Goal: Information Seeking & Learning: Learn about a topic

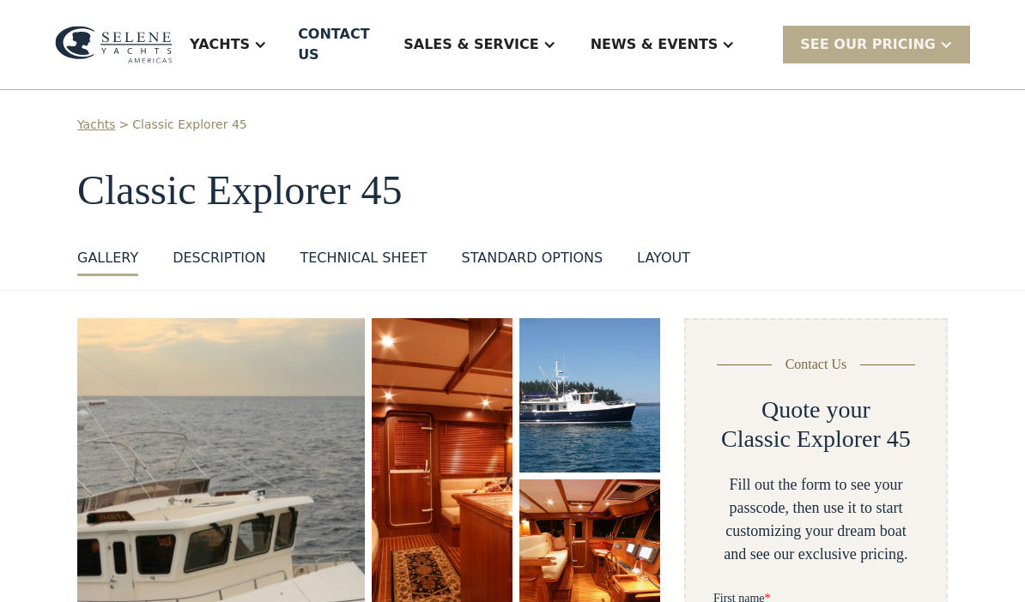
scroll to position [45, 0]
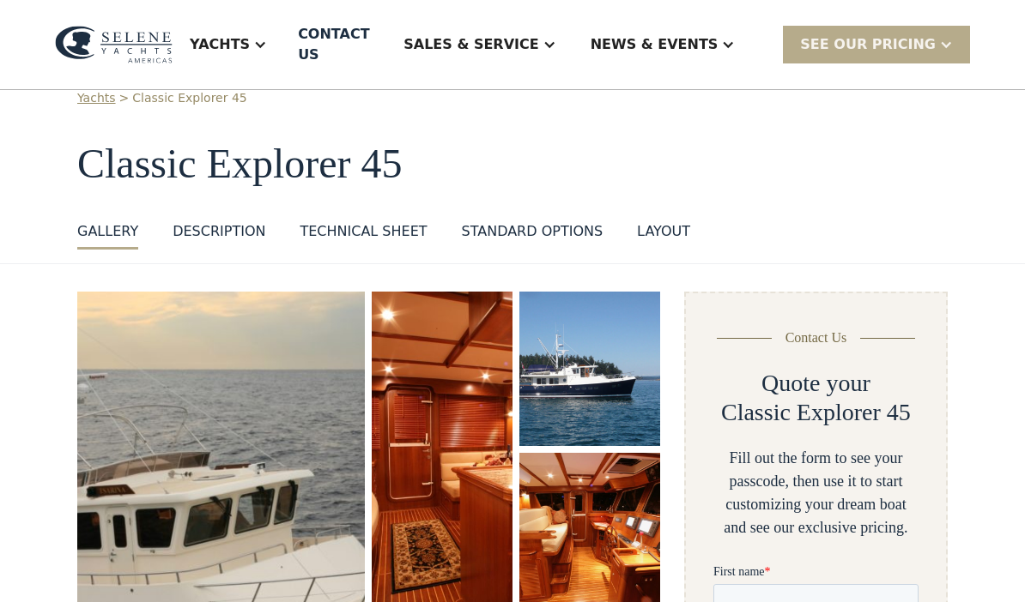
click at [384, 221] on div "Technical sheet" at bounding box center [362, 231] width 127 height 21
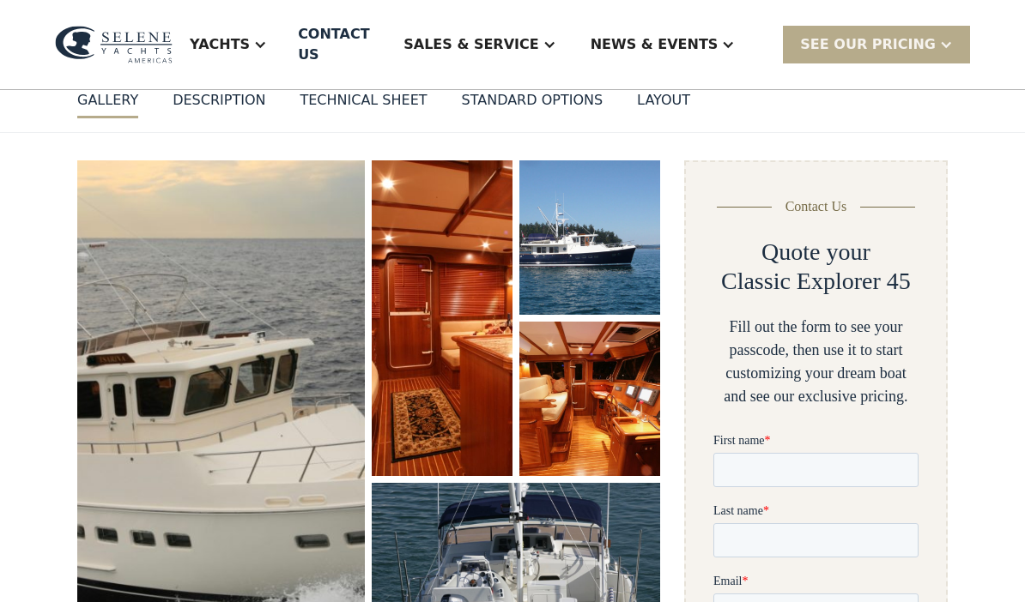
scroll to position [54, 0]
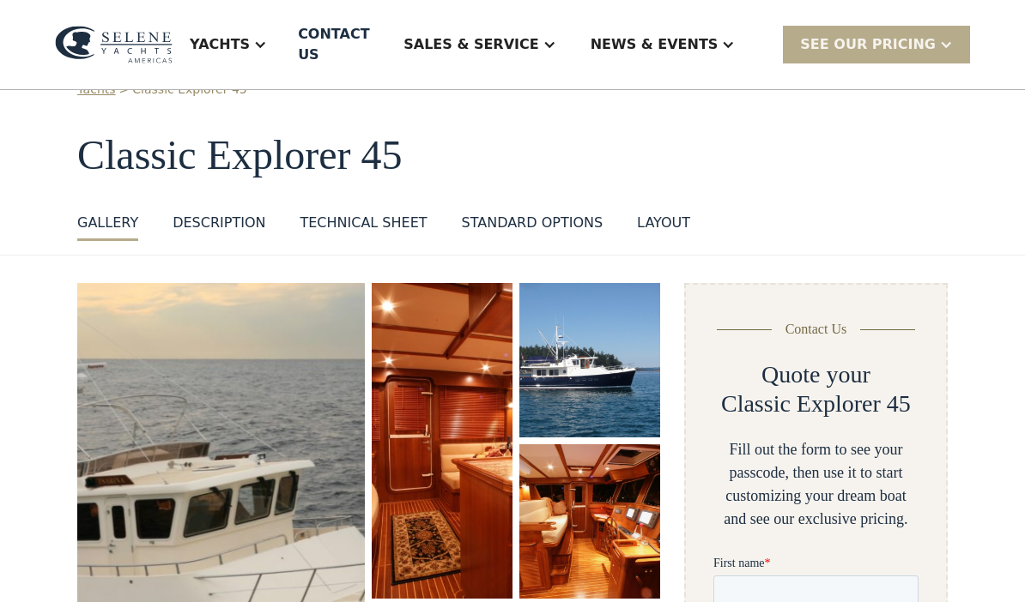
click at [277, 496] on img "open lightbox" at bounding box center [221, 540] width 291 height 518
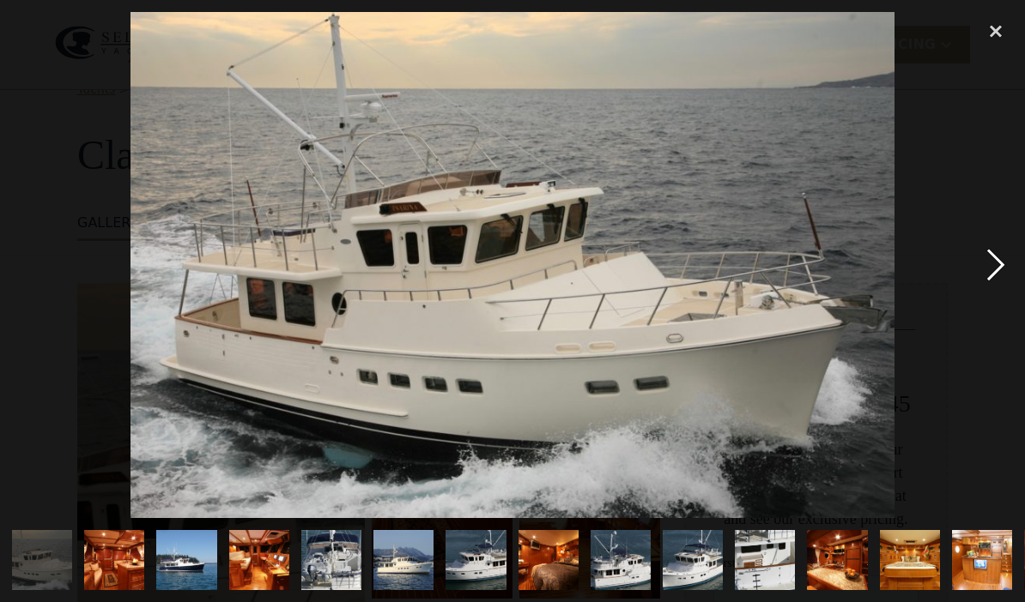
click at [1007, 267] on div "next image" at bounding box center [995, 265] width 58 height 506
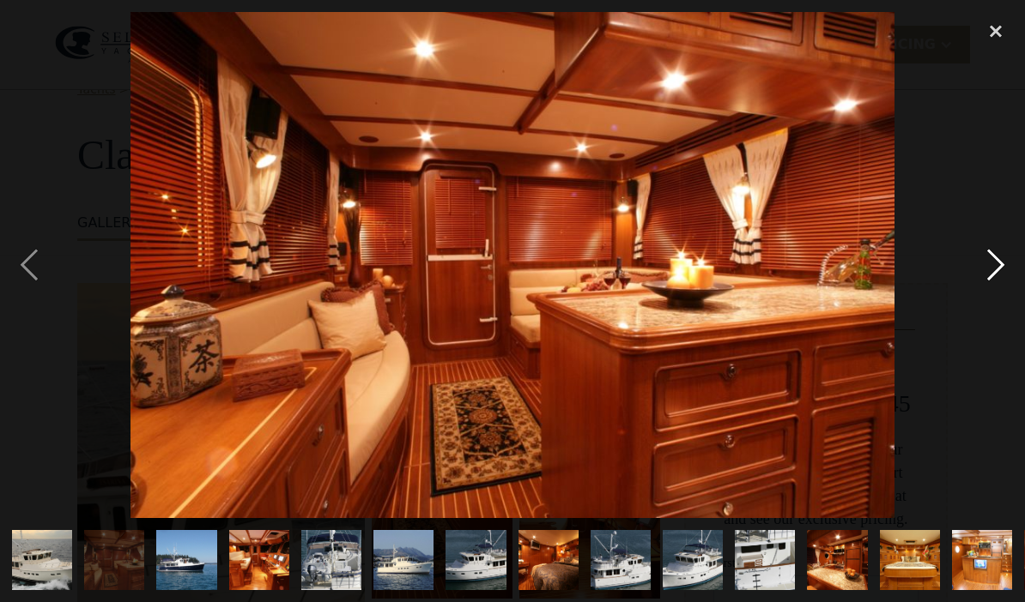
click at [990, 269] on div "next image" at bounding box center [995, 265] width 58 height 506
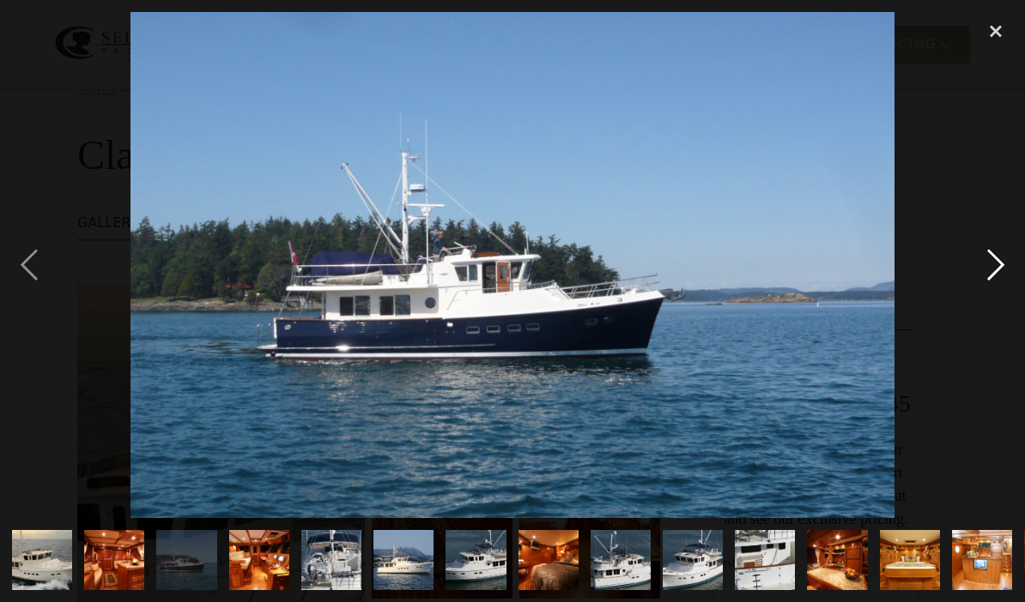
click at [995, 272] on div "next image" at bounding box center [995, 265] width 58 height 506
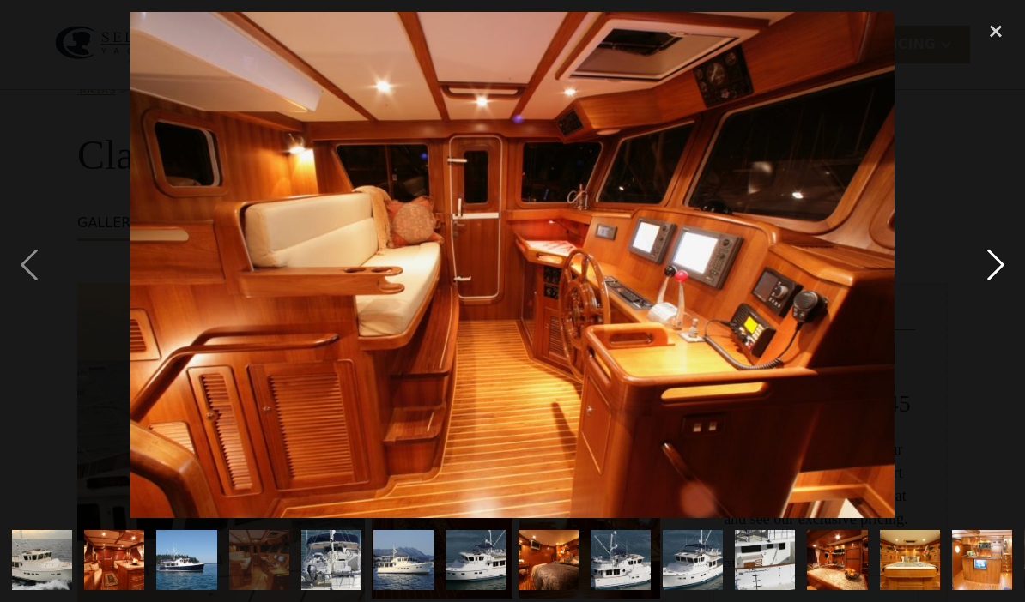
click at [995, 261] on div "next image" at bounding box center [995, 265] width 58 height 506
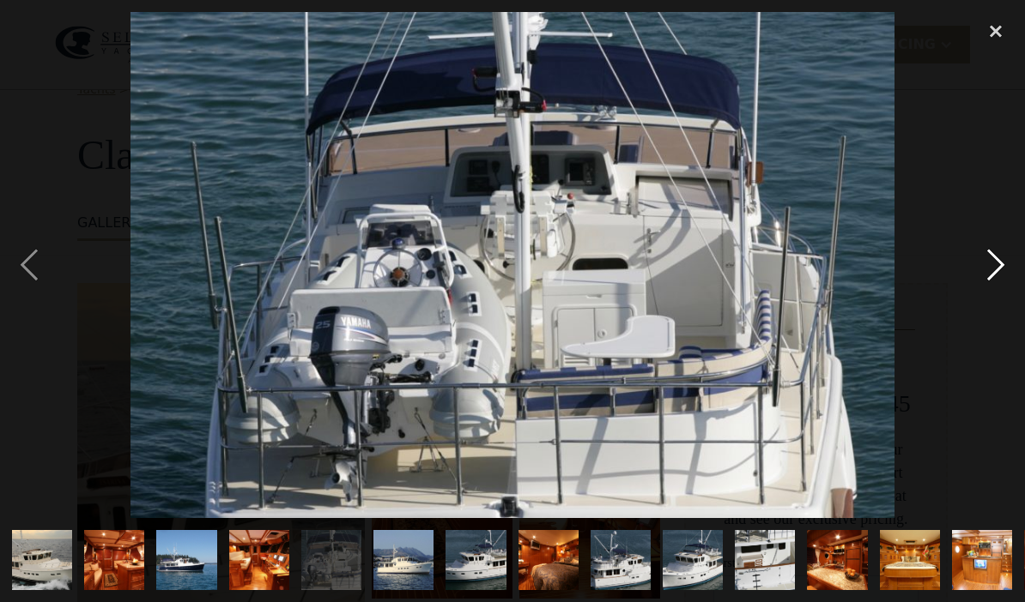
click at [995, 265] on div "next image" at bounding box center [995, 265] width 58 height 506
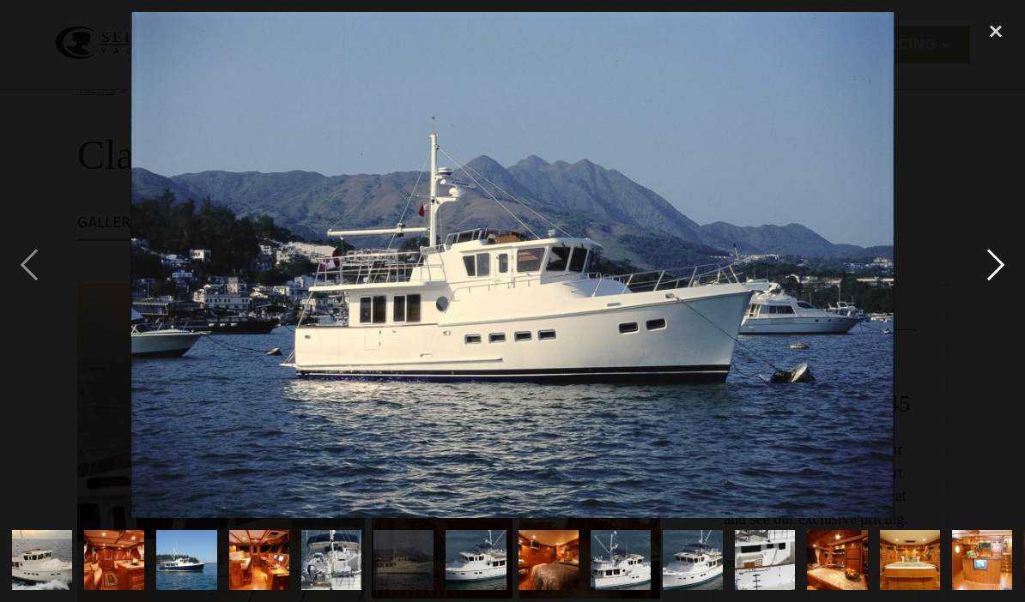
click at [991, 275] on div "next image" at bounding box center [995, 265] width 58 height 506
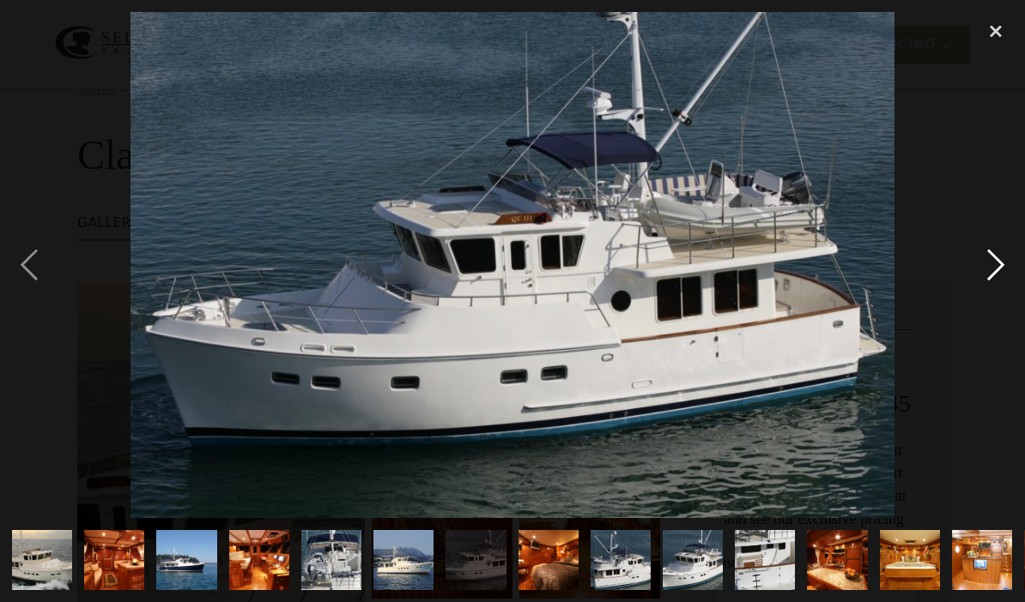
click at [997, 266] on div "next image" at bounding box center [995, 265] width 58 height 506
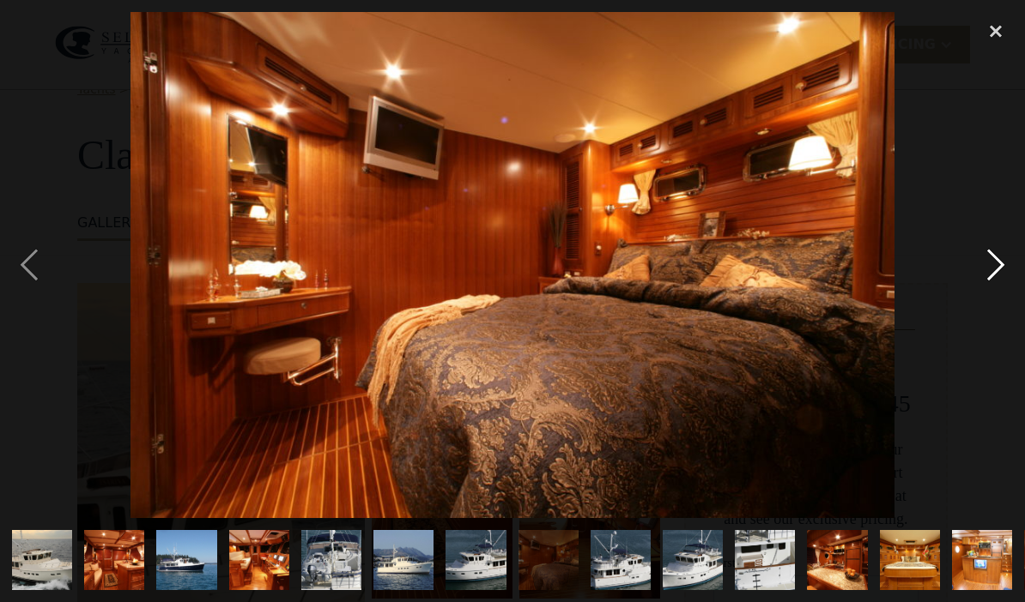
click at [998, 265] on div "next image" at bounding box center [995, 265] width 58 height 506
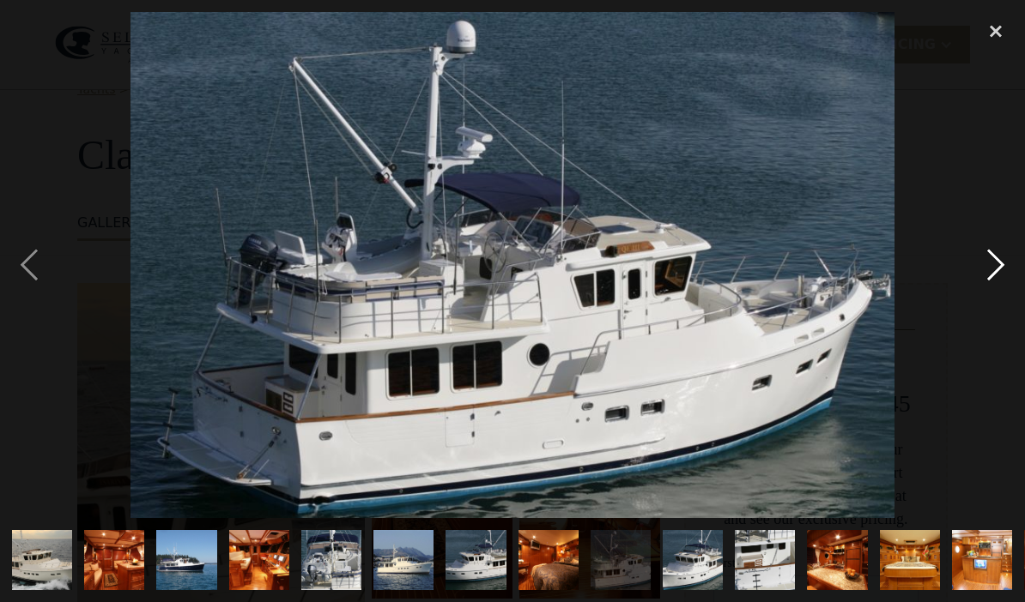
click at [997, 263] on div "next image" at bounding box center [995, 265] width 58 height 506
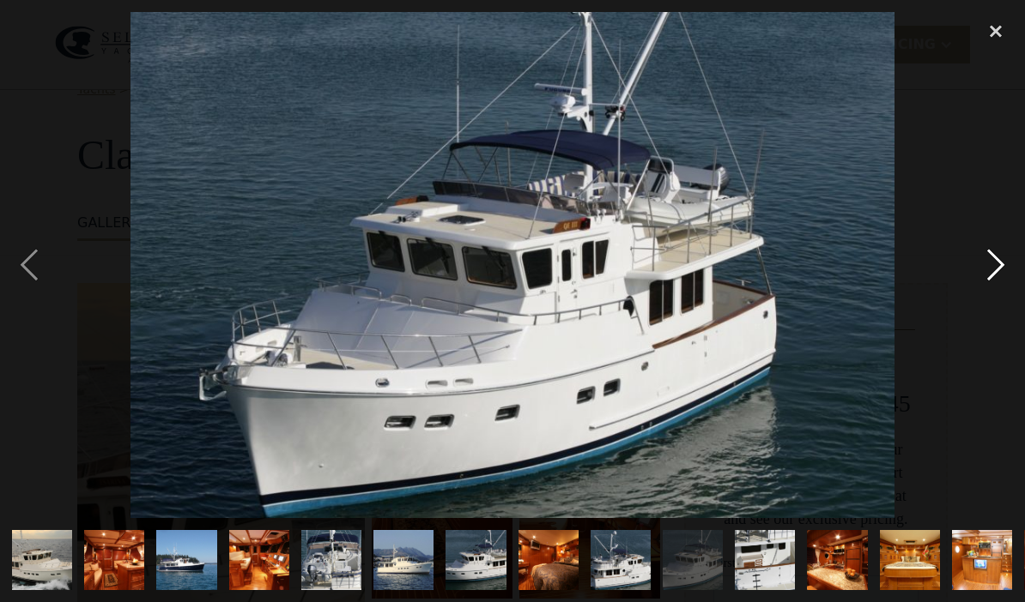
click at [999, 265] on div "next image" at bounding box center [995, 265] width 58 height 506
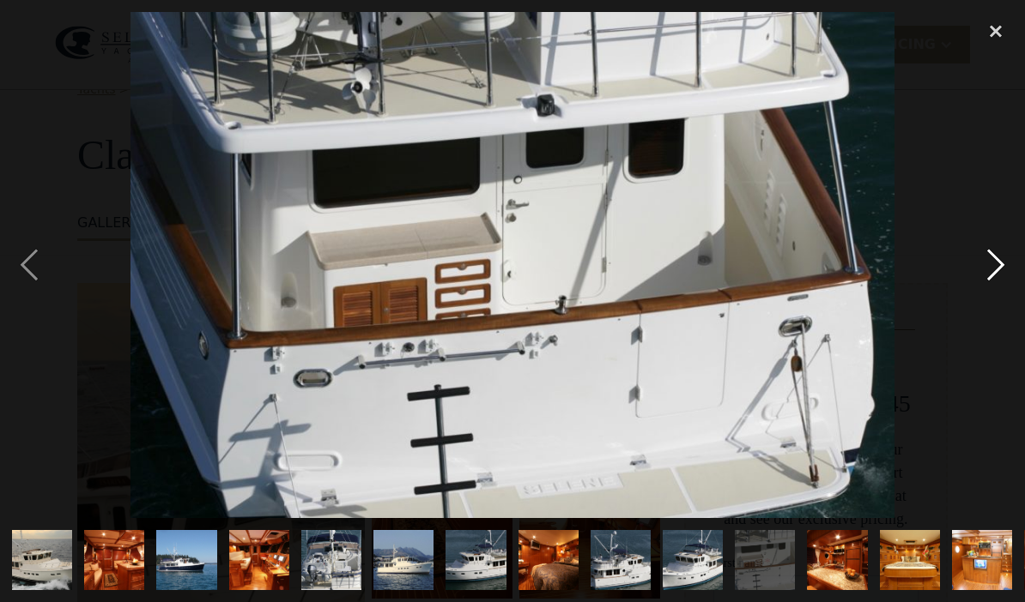
click at [997, 264] on div "next image" at bounding box center [995, 265] width 58 height 506
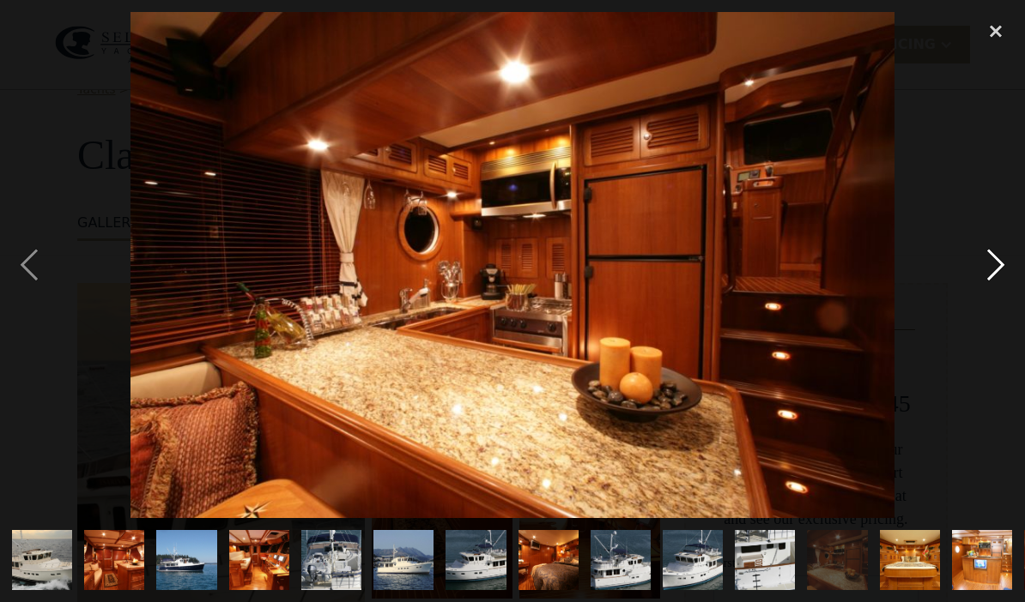
click at [1001, 265] on div "next image" at bounding box center [995, 265] width 58 height 506
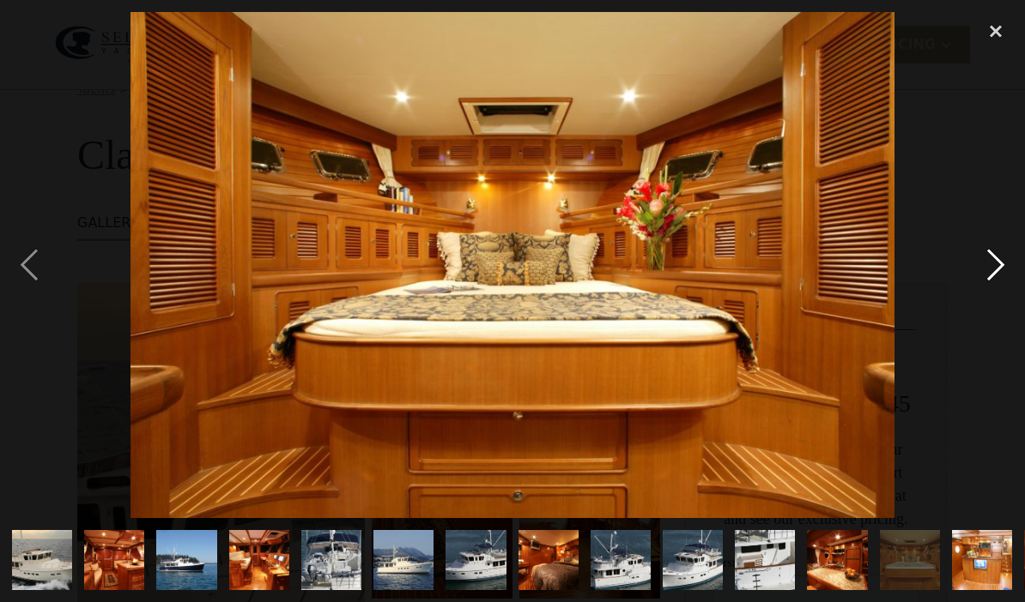
click at [993, 267] on div "next image" at bounding box center [995, 265] width 58 height 506
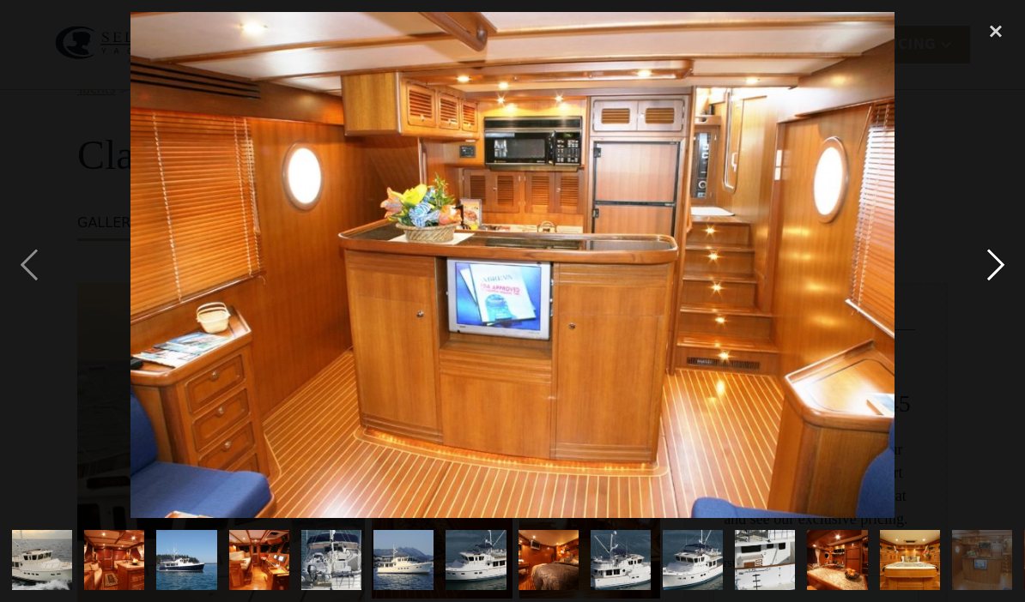
click at [992, 263] on div "next image" at bounding box center [995, 265] width 58 height 506
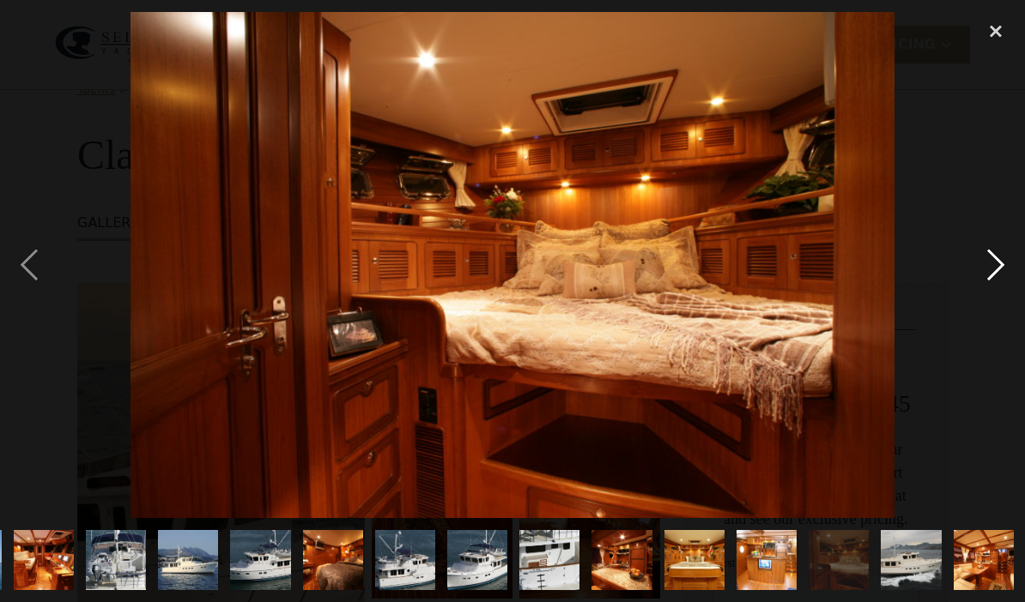
scroll to position [0, 216]
click at [983, 267] on div "next image" at bounding box center [995, 265] width 58 height 506
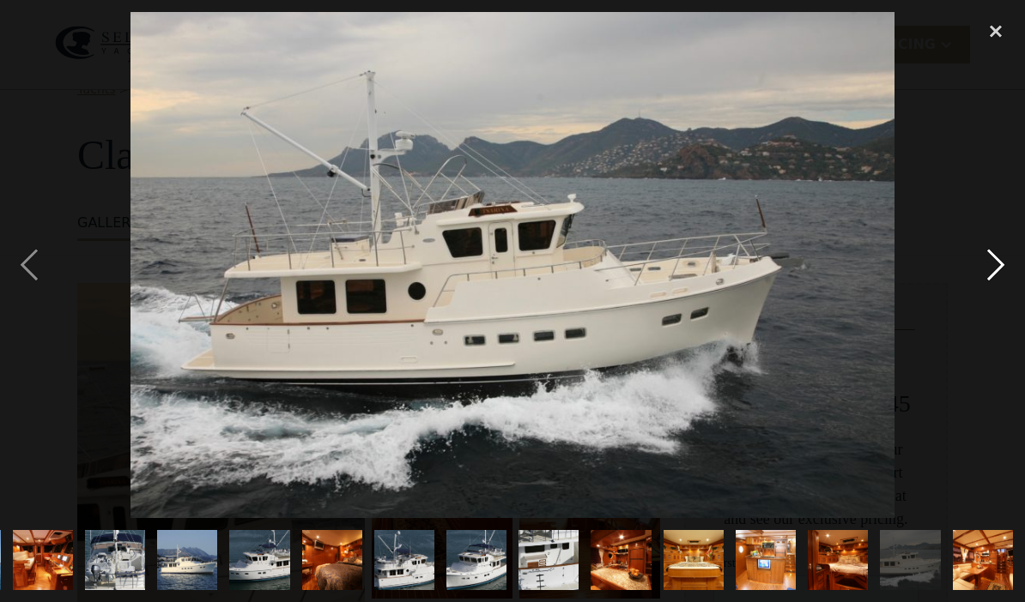
click at [986, 270] on div "next image" at bounding box center [995, 265] width 58 height 506
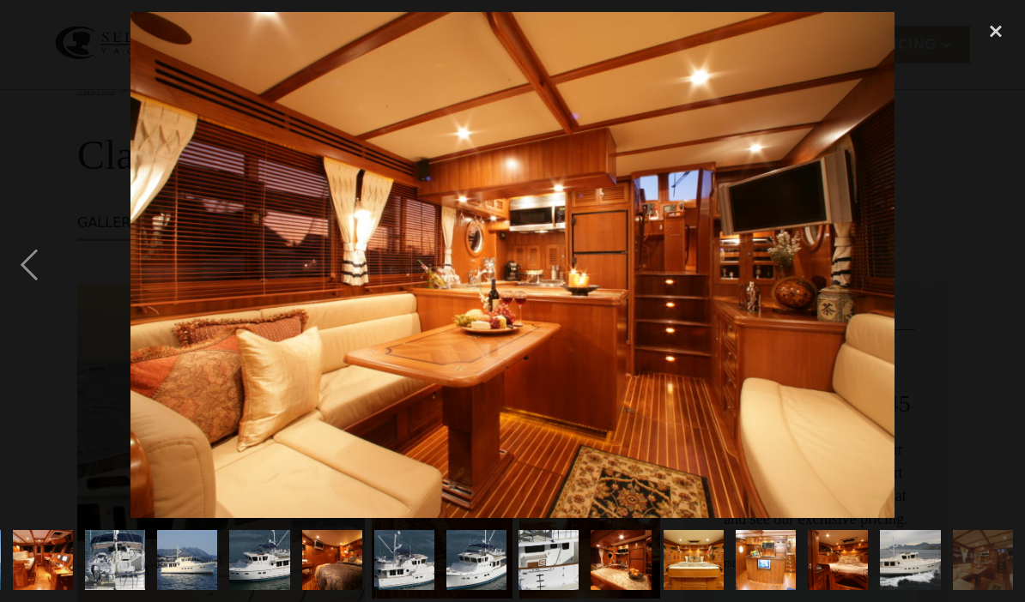
click at [989, 271] on div "next image" at bounding box center [995, 265] width 58 height 506
click at [988, 22] on div "close lightbox" at bounding box center [995, 31] width 58 height 38
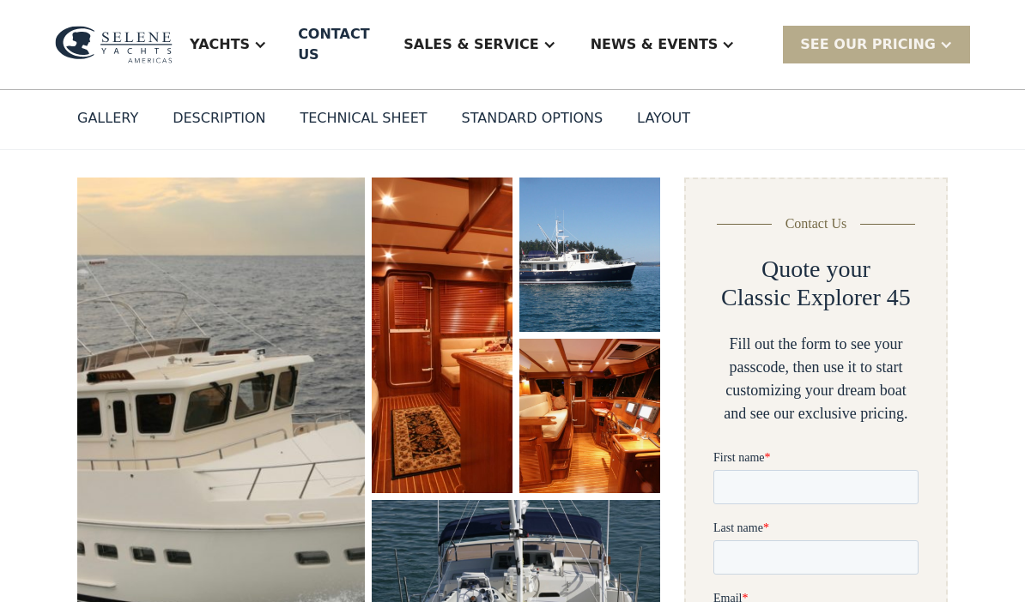
scroll to position [0, 0]
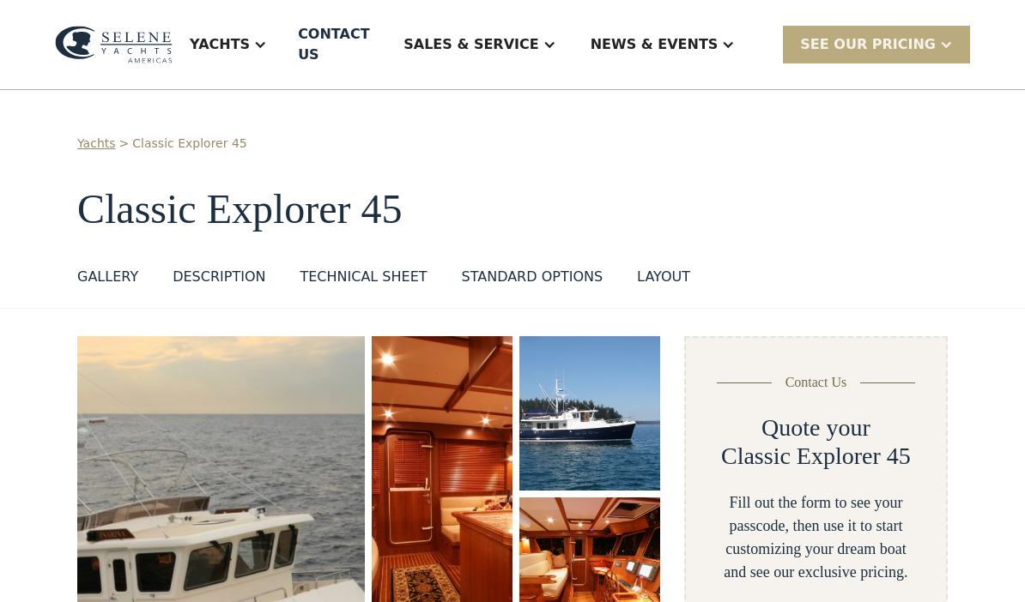
click at [901, 36] on div "SEE Our Pricing" at bounding box center [868, 44] width 136 height 21
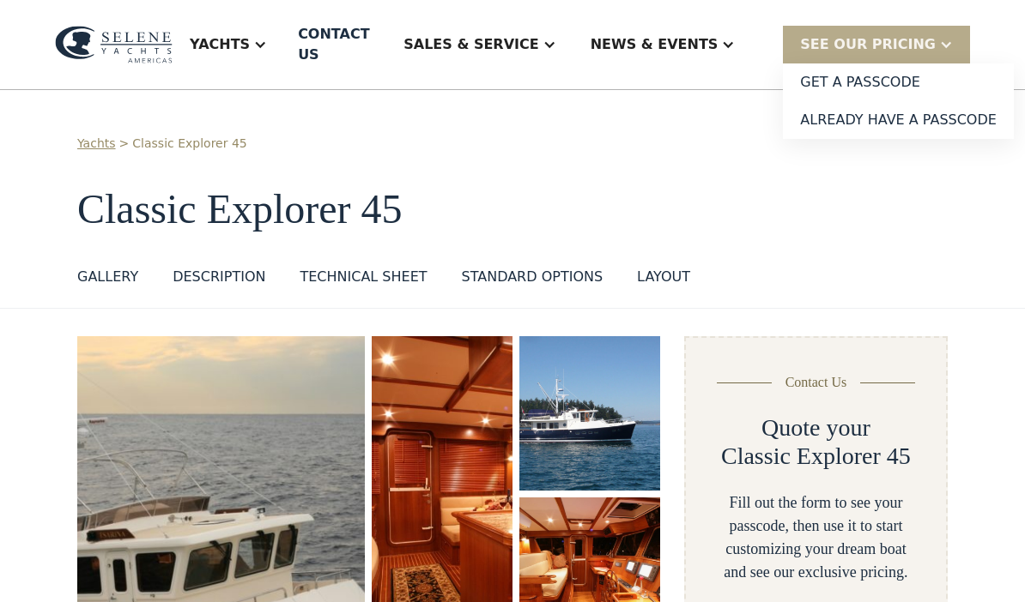
click at [110, 135] on link "Yachts" at bounding box center [96, 144] width 39 height 18
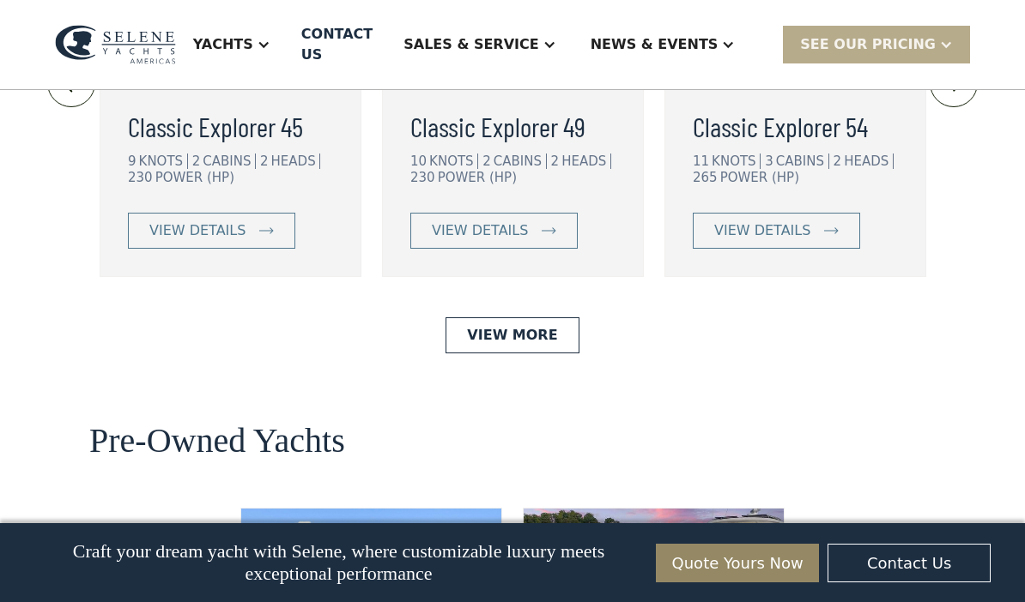
scroll to position [3998, 0]
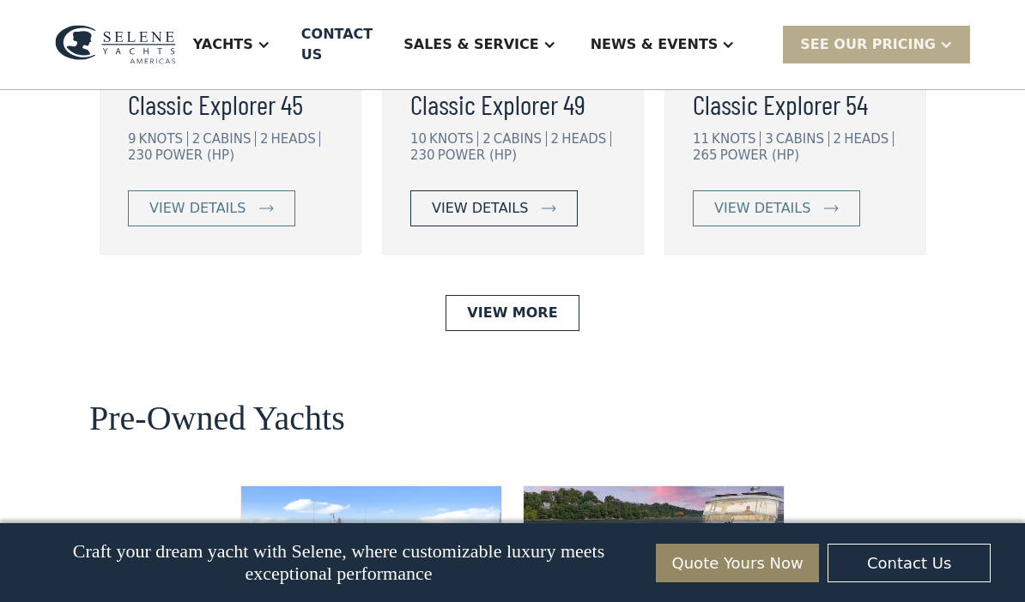
click at [528, 227] on link "view details" at bounding box center [493, 209] width 167 height 36
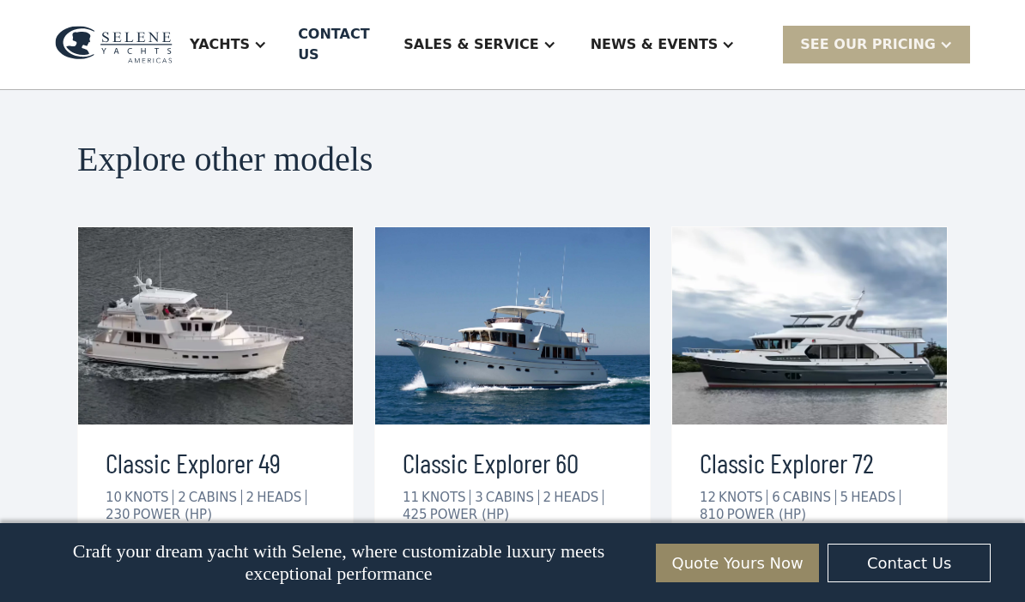
scroll to position [3819, 0]
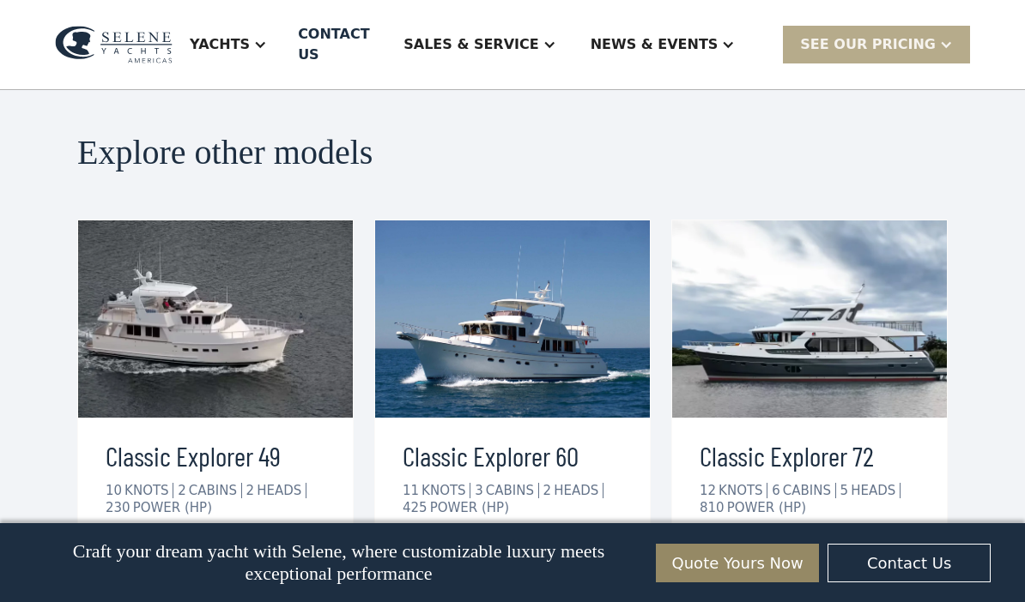
click at [156, 551] on div "view details" at bounding box center [175, 561] width 96 height 21
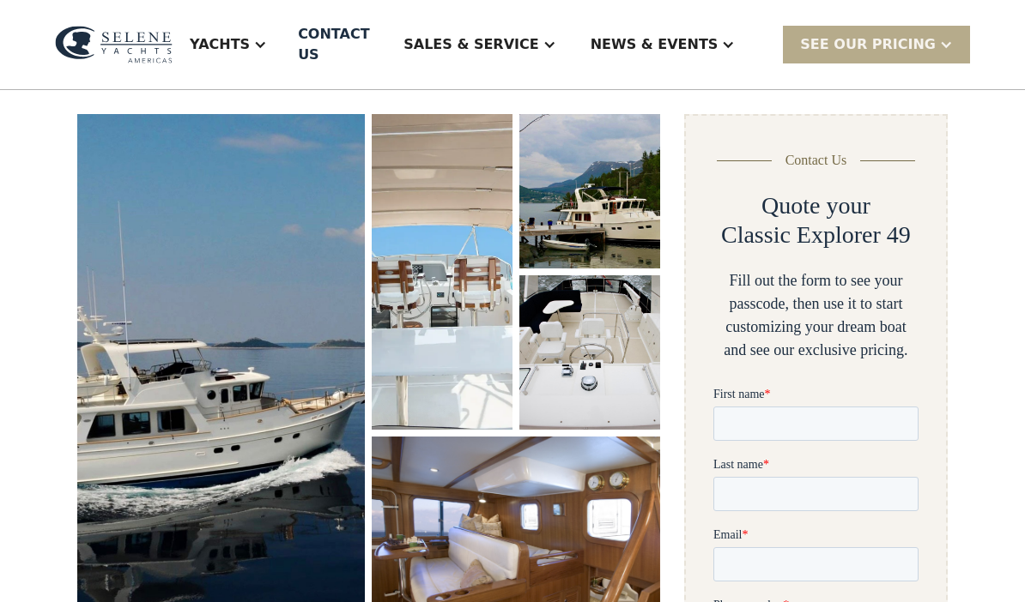
click at [273, 456] on img "open lightbox" at bounding box center [222, 379] width 292 height 536
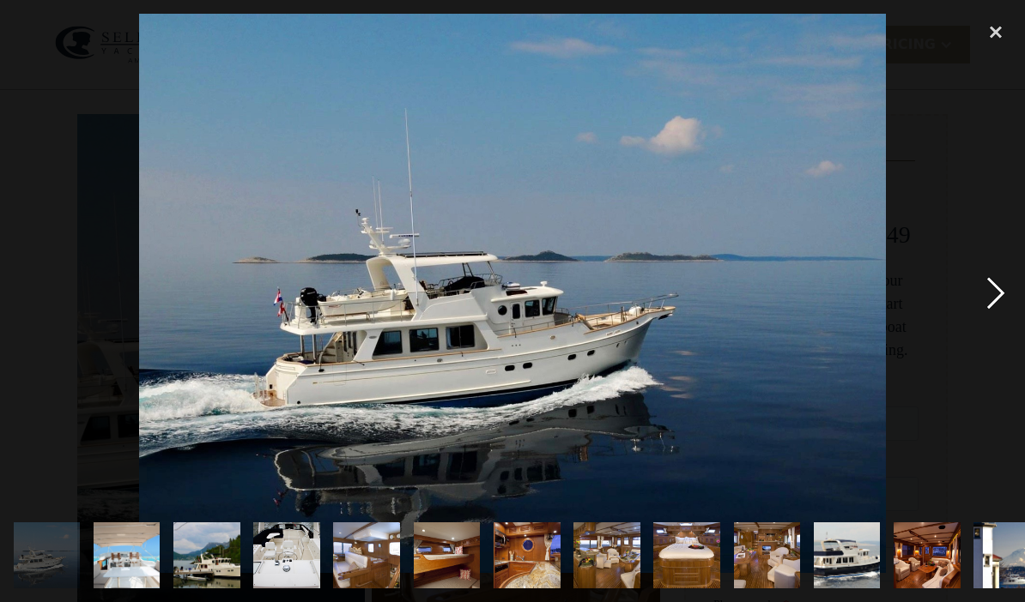
click at [988, 287] on div "next image" at bounding box center [995, 294] width 58 height 560
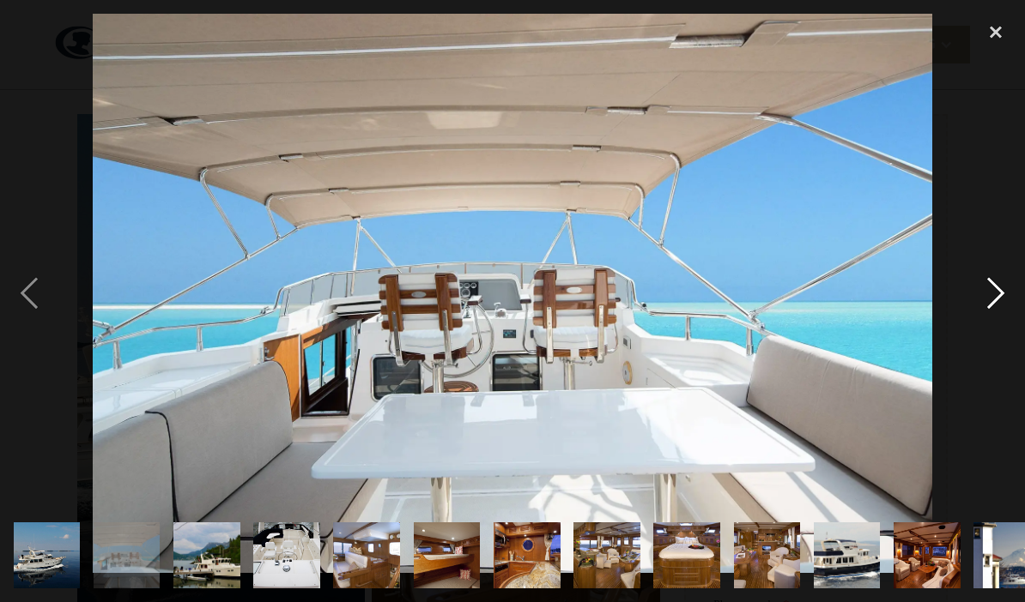
click at [994, 302] on div "next image" at bounding box center [995, 294] width 58 height 560
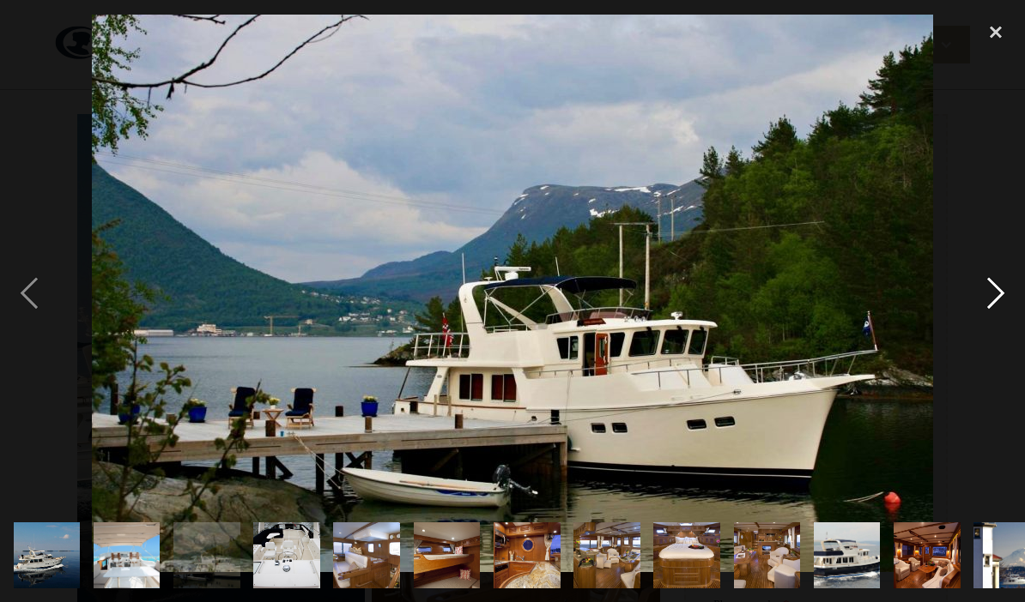
click at [993, 298] on div "next image" at bounding box center [995, 294] width 58 height 560
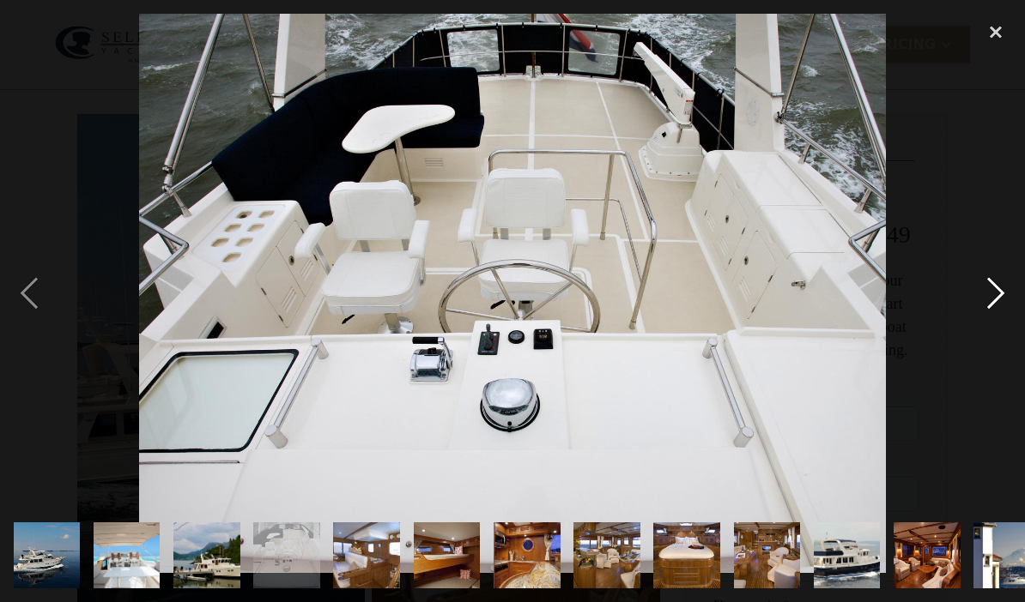
click at [992, 283] on div "next image" at bounding box center [995, 294] width 58 height 560
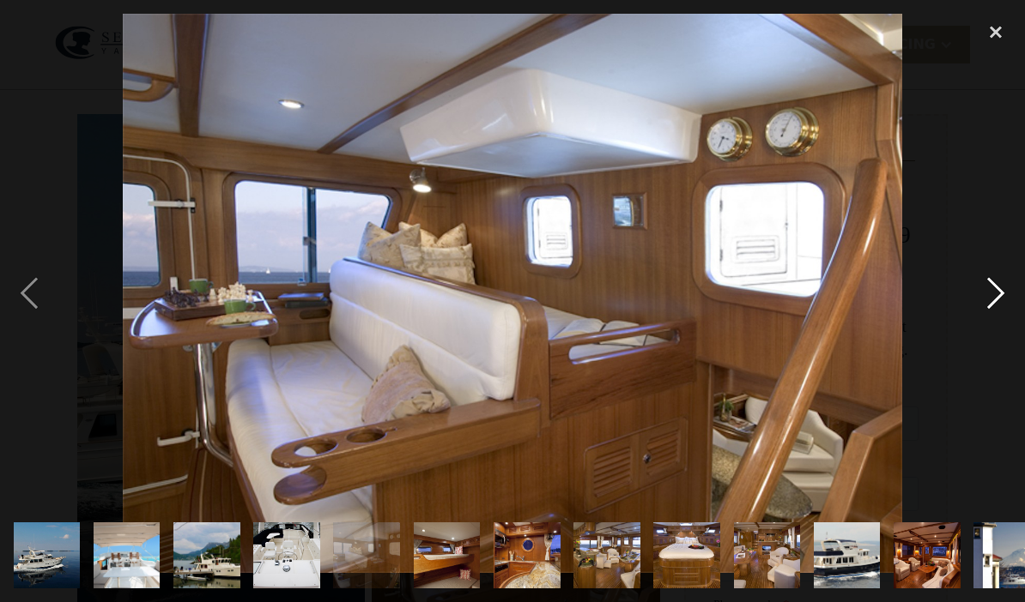
click at [991, 299] on div "next image" at bounding box center [995, 294] width 58 height 560
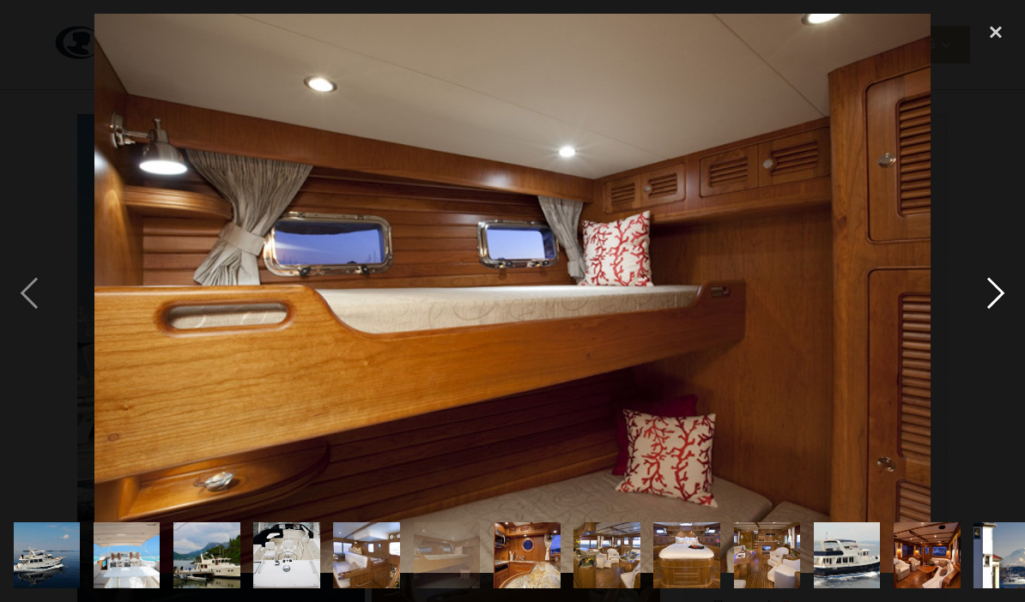
scroll to position [292, 0]
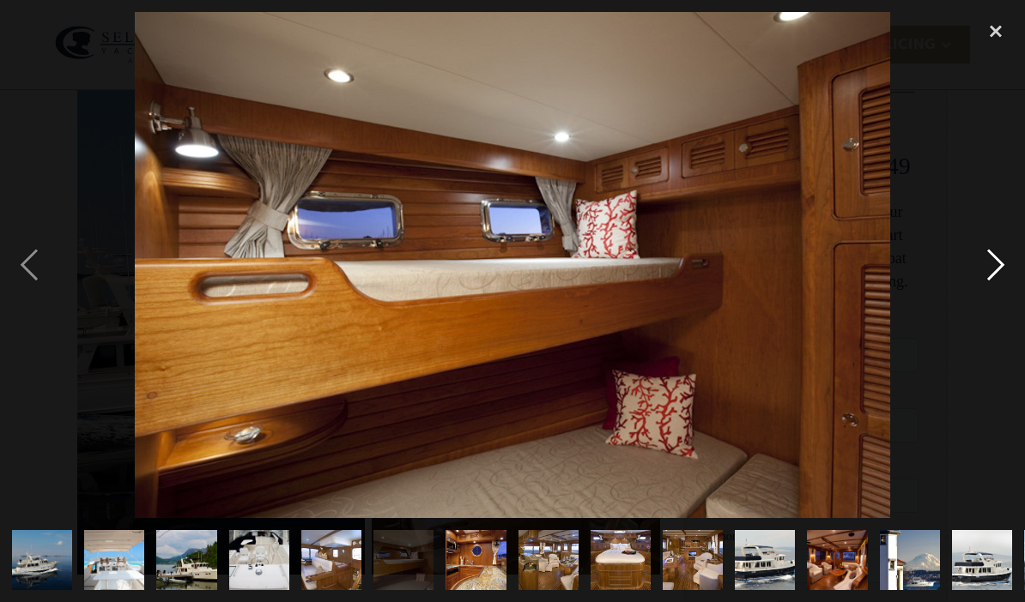
click at [997, 269] on div "next image" at bounding box center [995, 265] width 58 height 506
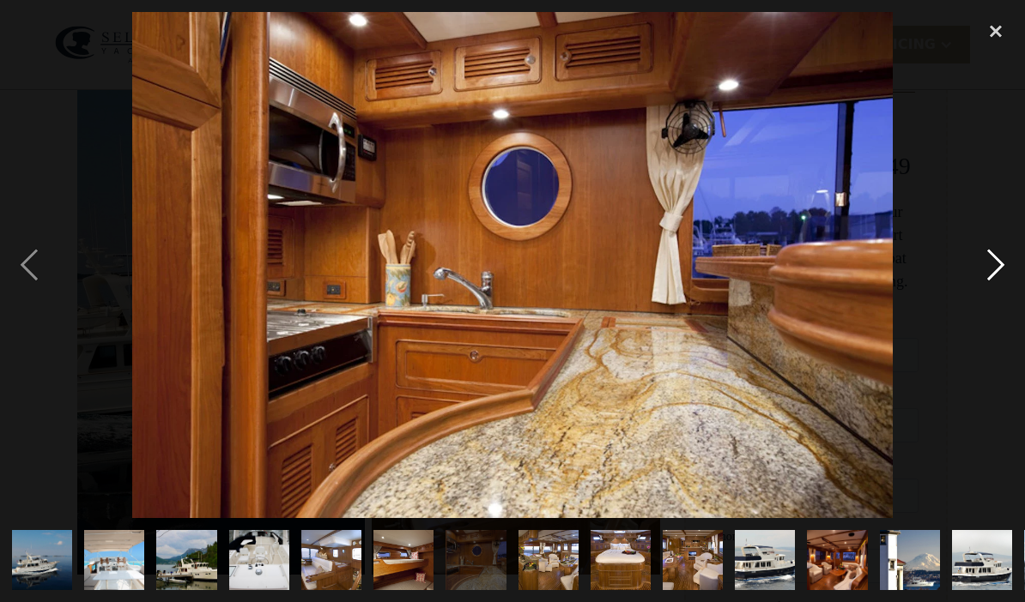
click at [996, 272] on div "next image" at bounding box center [995, 265] width 58 height 506
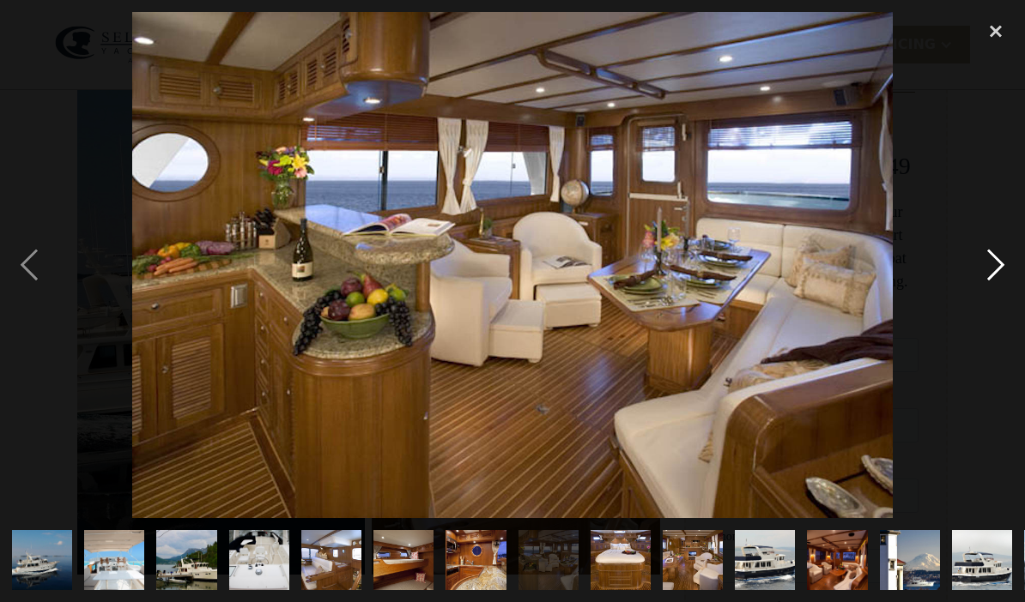
click at [999, 276] on div "next image" at bounding box center [995, 265] width 58 height 506
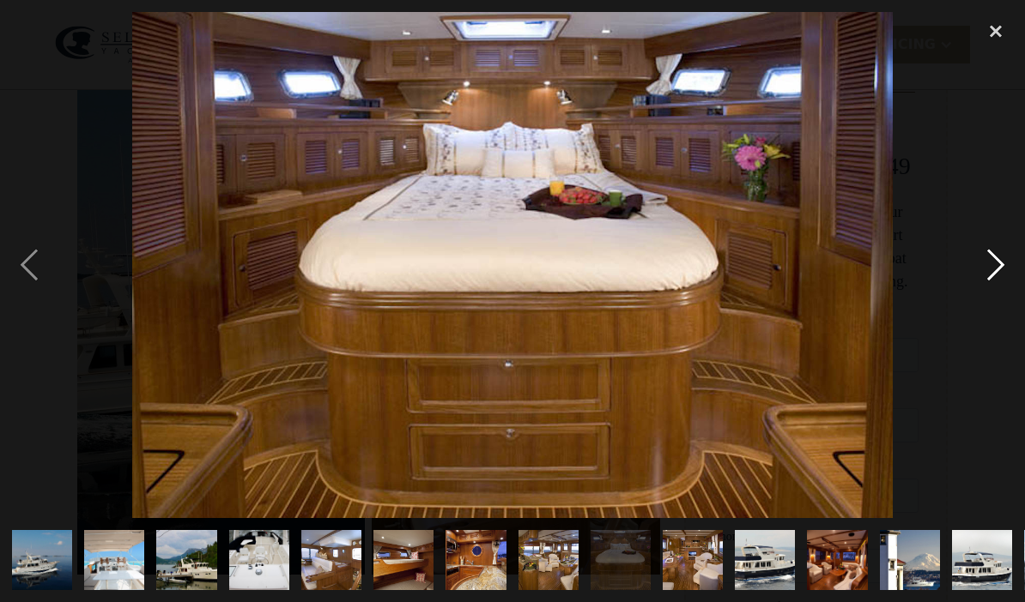
click at [1002, 262] on div "next image" at bounding box center [995, 265] width 58 height 506
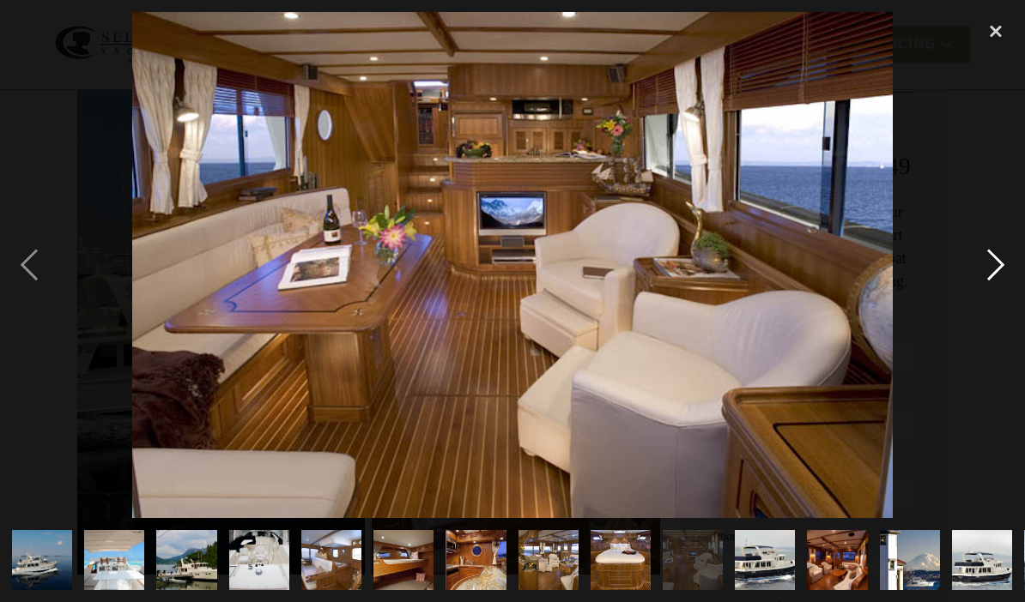
click at [987, 282] on div "next image" at bounding box center [995, 265] width 58 height 506
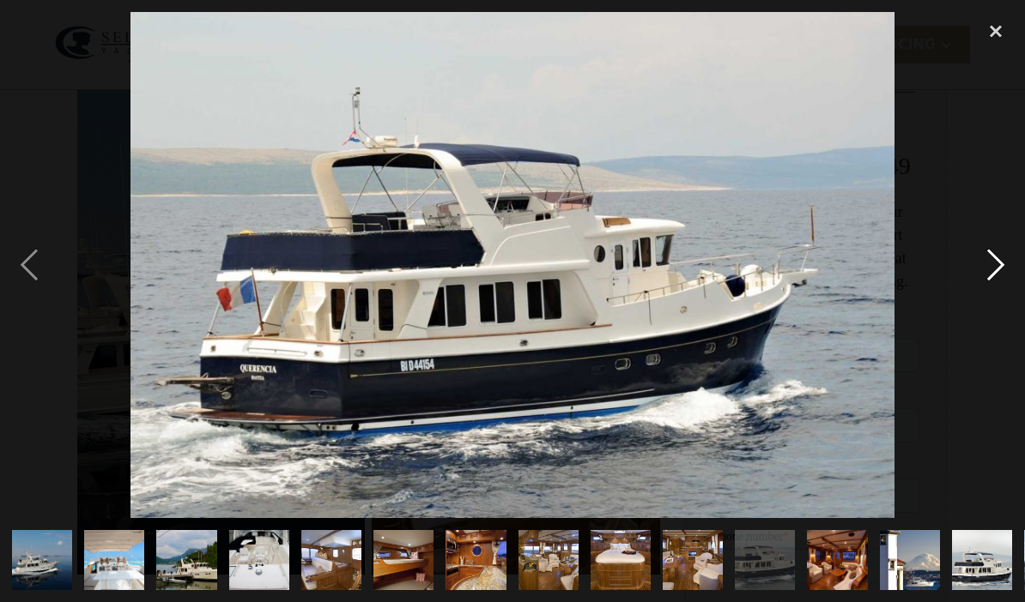
click at [995, 273] on div "next image" at bounding box center [995, 265] width 58 height 506
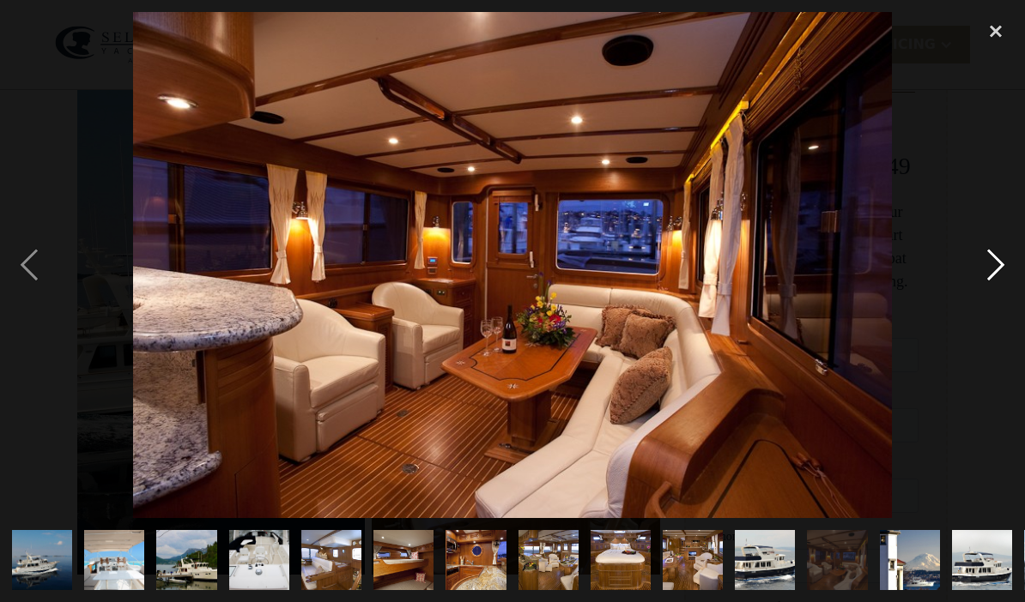
click at [992, 276] on div "next image" at bounding box center [995, 265] width 58 height 506
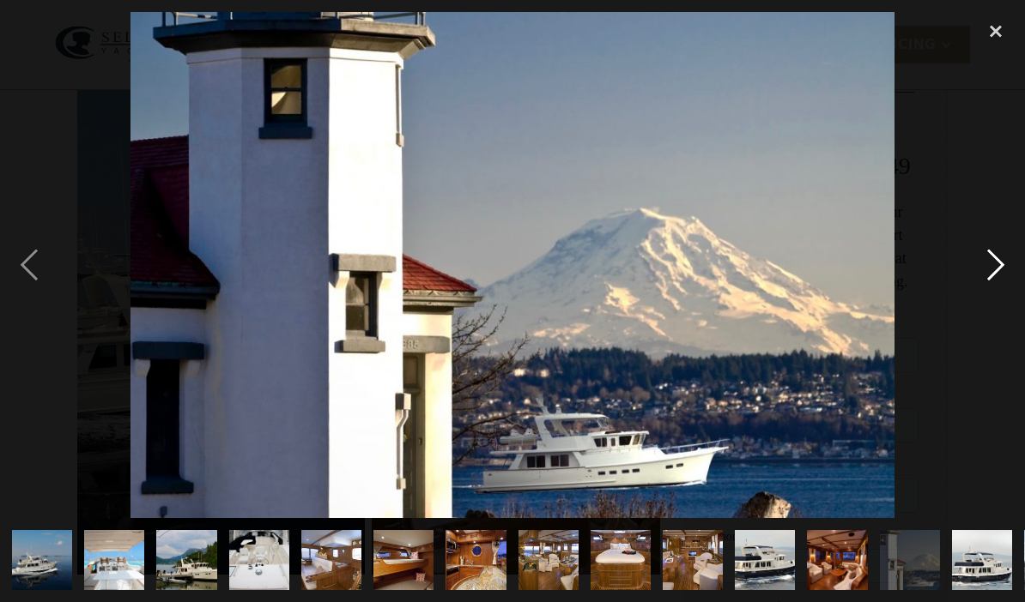
click at [990, 278] on div "next image" at bounding box center [995, 265] width 58 height 506
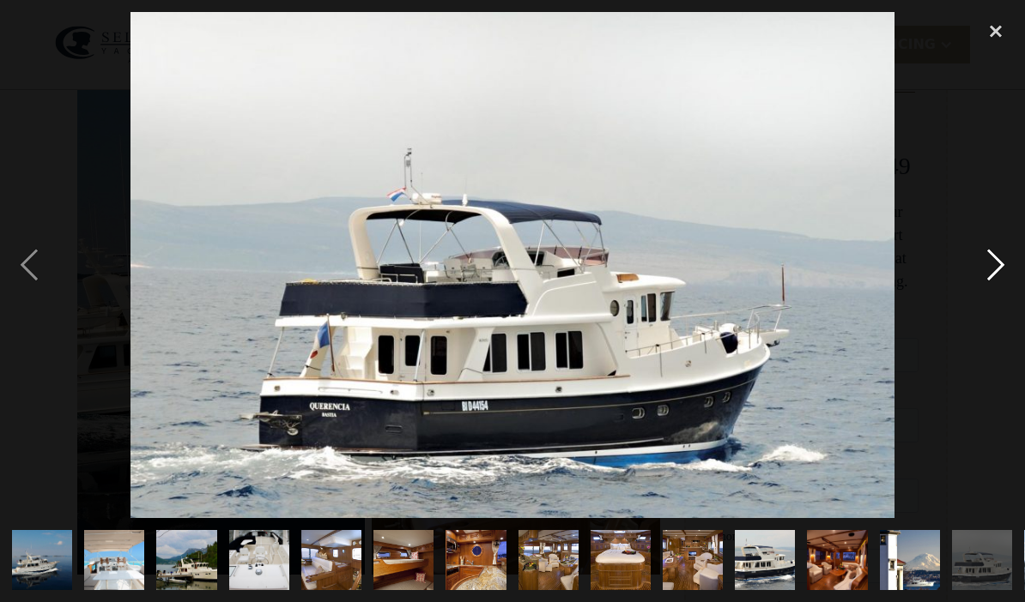
click at [989, 275] on div "next image" at bounding box center [995, 265] width 58 height 506
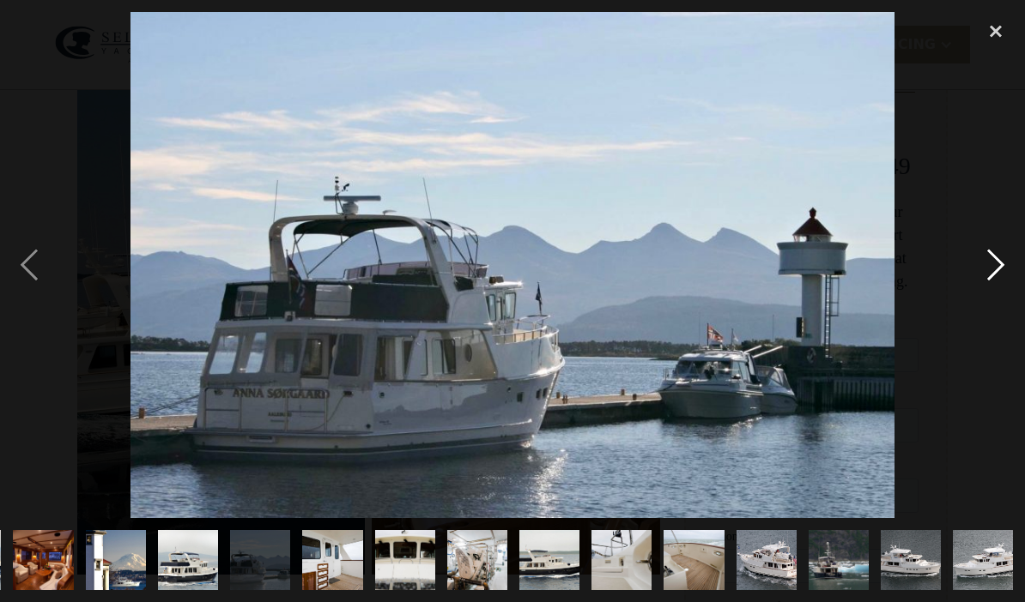
scroll to position [0, 795]
click at [987, 271] on div "next image" at bounding box center [995, 265] width 58 height 506
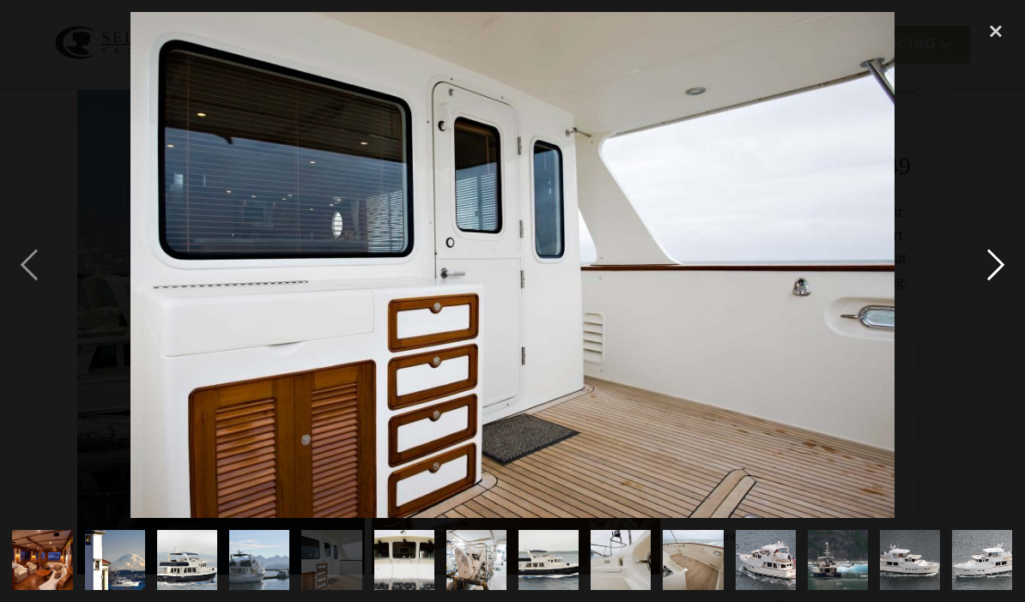
click at [990, 280] on div "next image" at bounding box center [995, 265] width 58 height 506
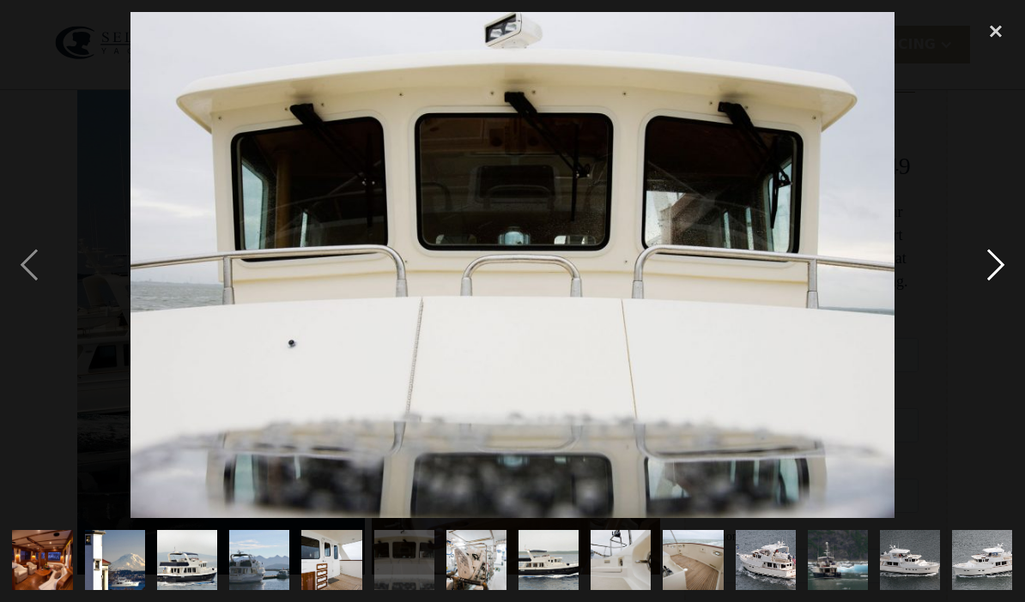
click at [993, 261] on div "next image" at bounding box center [995, 265] width 58 height 506
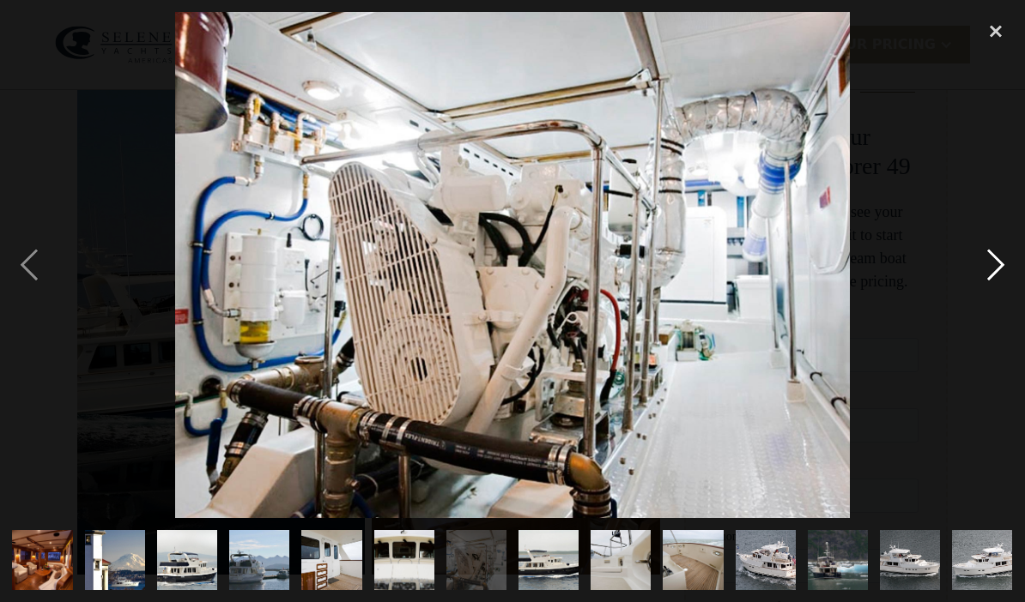
click at [992, 249] on div "next image" at bounding box center [995, 265] width 58 height 506
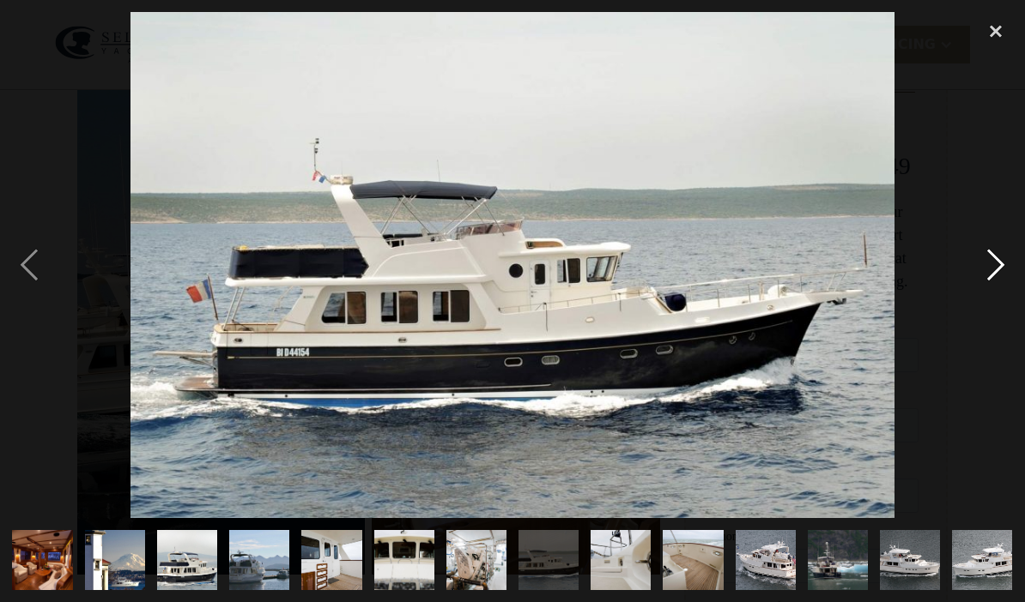
click at [991, 267] on div "next image" at bounding box center [995, 265] width 58 height 506
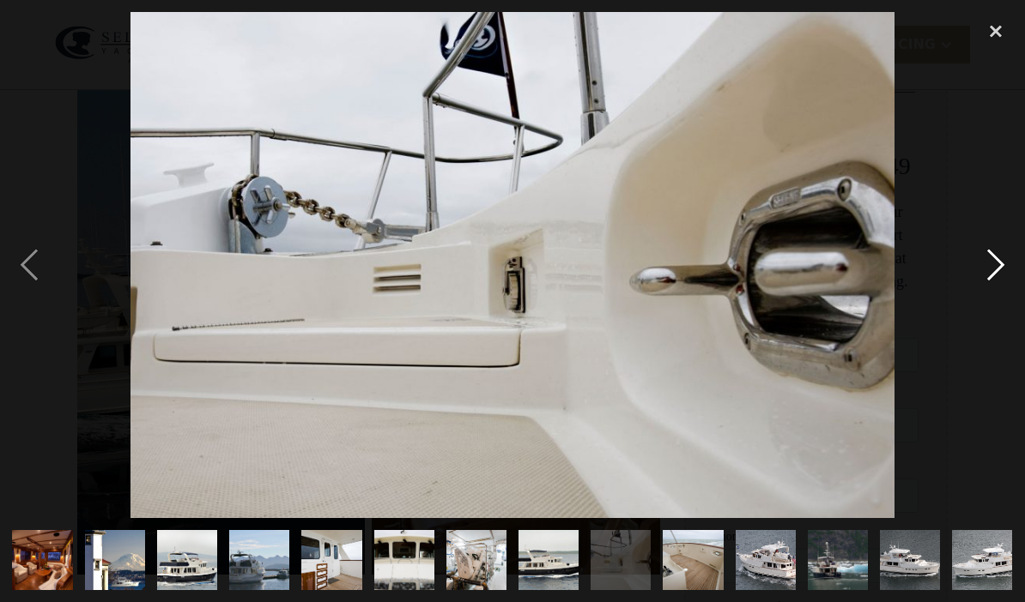
click at [989, 260] on div "next image" at bounding box center [995, 265] width 58 height 506
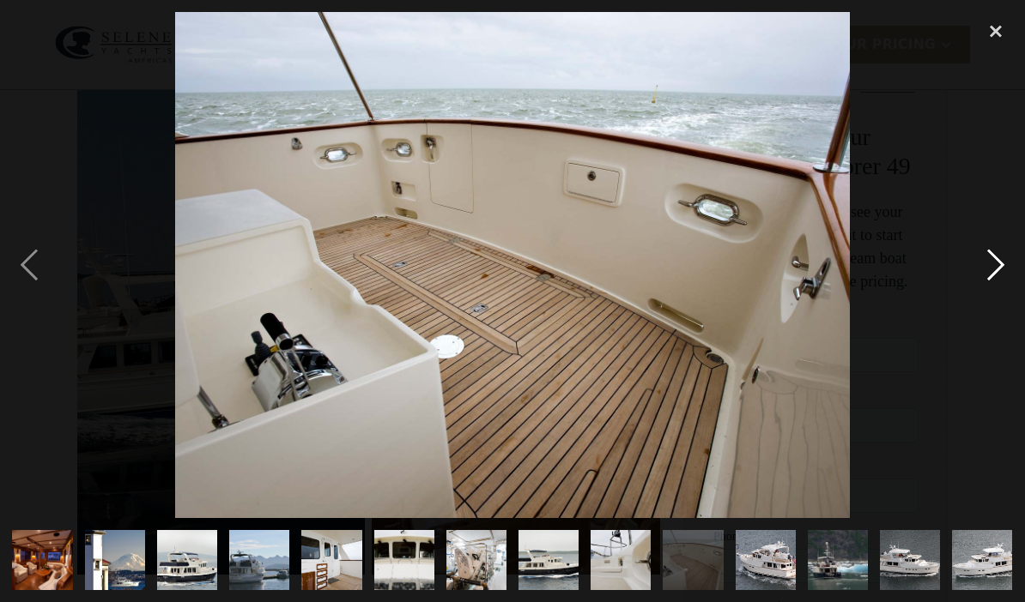
click at [993, 263] on div "next image" at bounding box center [995, 265] width 58 height 506
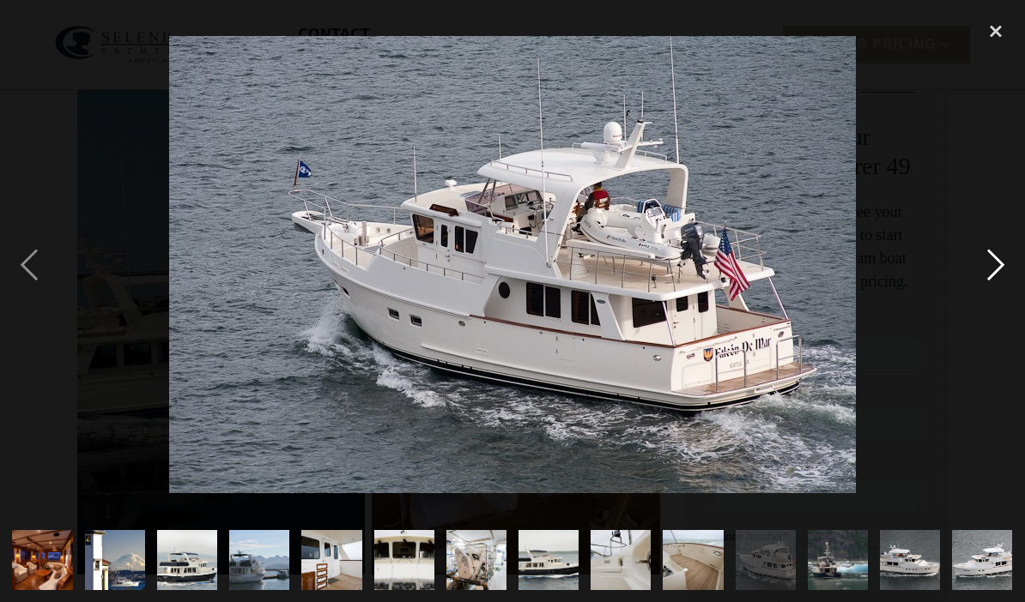
click at [995, 268] on div "next image" at bounding box center [995, 265] width 58 height 506
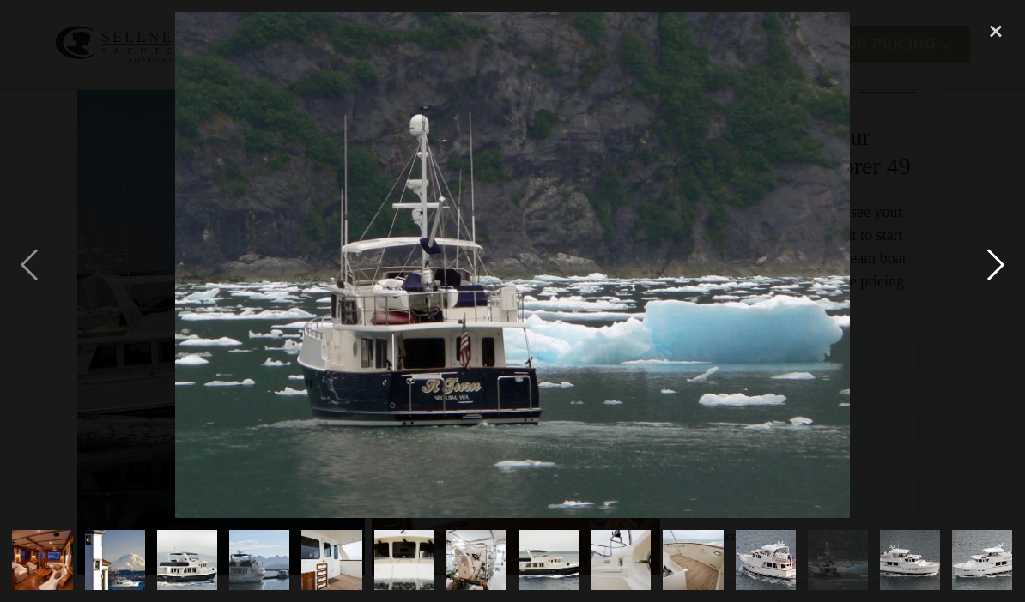
click at [994, 279] on div "next image" at bounding box center [995, 265] width 58 height 506
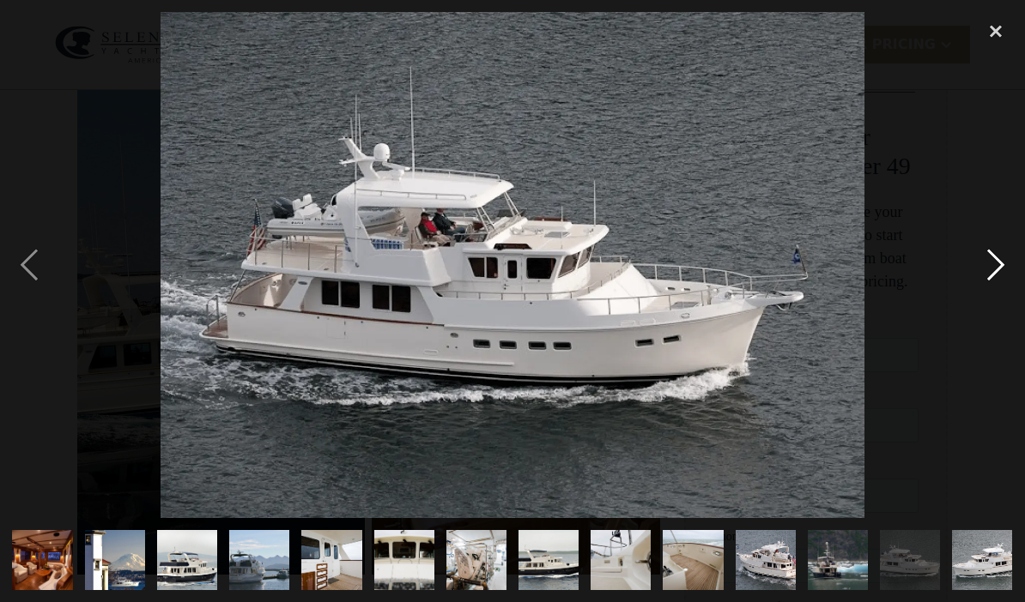
click at [1001, 276] on div "next image" at bounding box center [995, 265] width 58 height 506
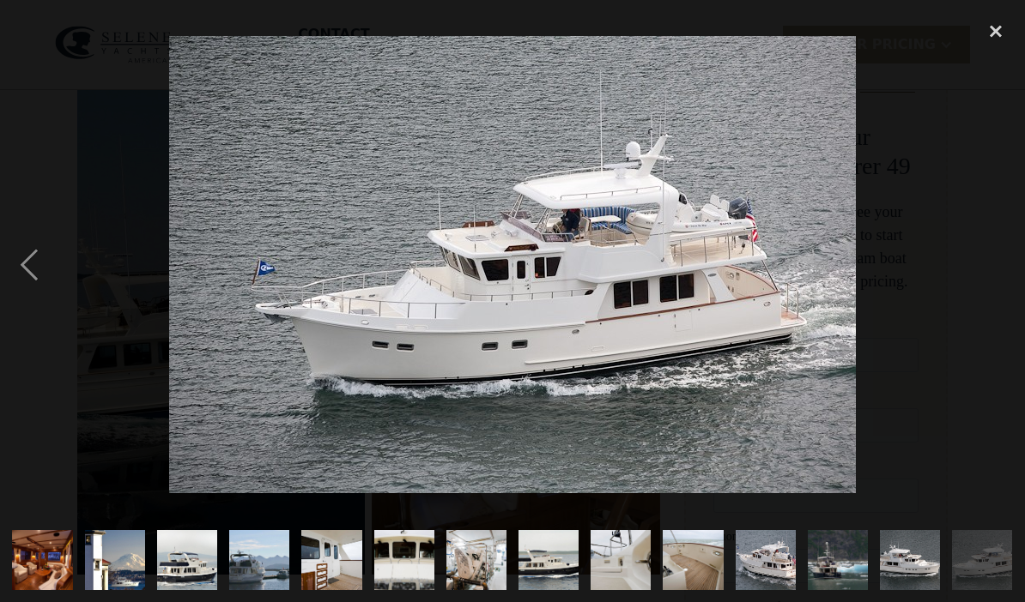
click at [1001, 263] on div "next image" at bounding box center [995, 265] width 58 height 506
click at [1010, 34] on div "close lightbox" at bounding box center [995, 31] width 58 height 38
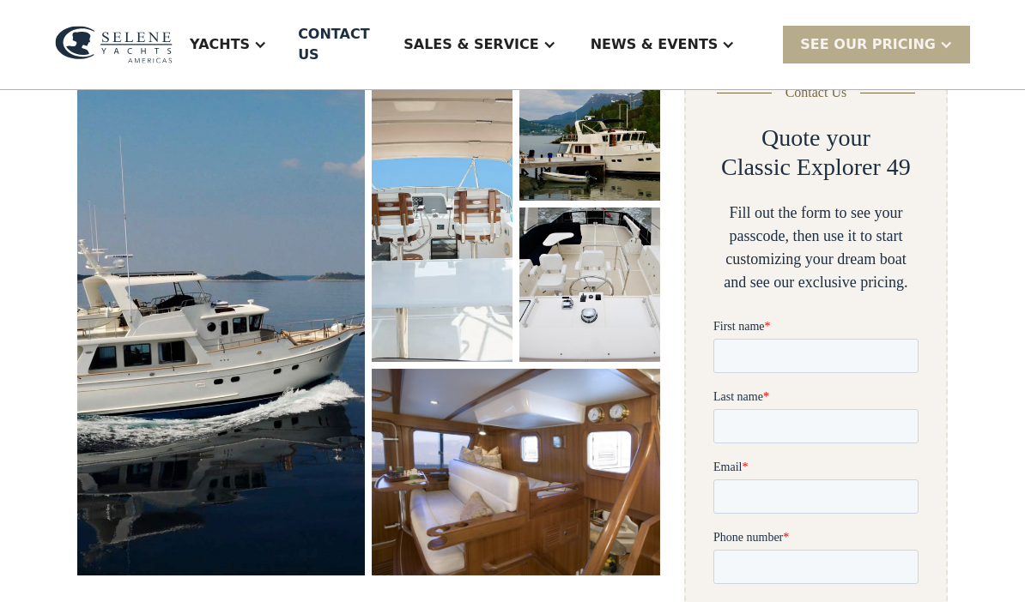
scroll to position [292, 0]
